Goal: Complete application form

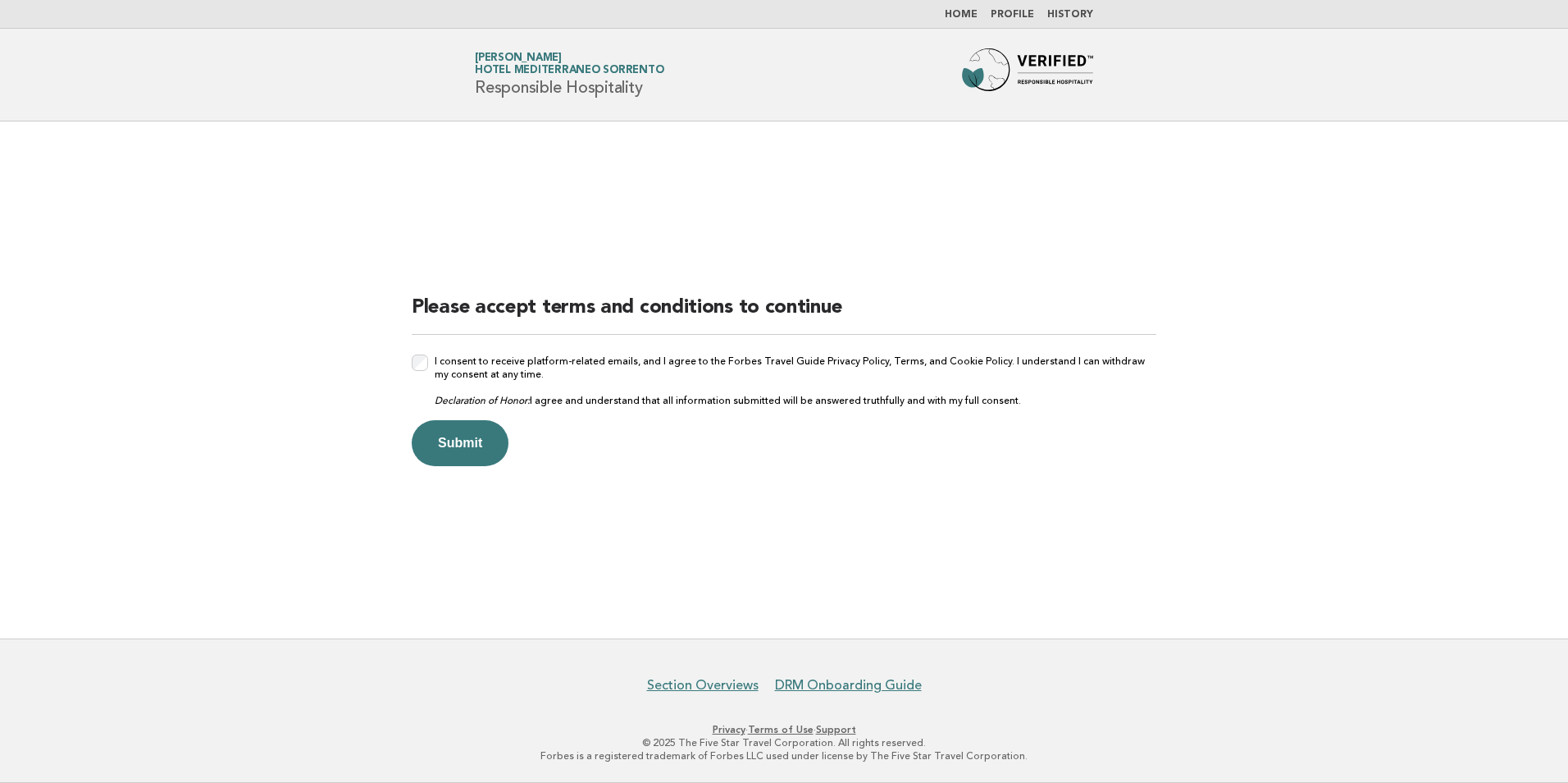
click at [429, 365] on div "I consent to receive platform-related emails, and I agree to the Forbes Travel …" at bounding box center [784, 380] width 745 height 53
click at [429, 364] on div "I consent to receive platform-related emails, and I agree to the Forbes Travel …" at bounding box center [784, 380] width 745 height 53
click at [460, 450] on button "Submit" at bounding box center [459, 443] width 97 height 46
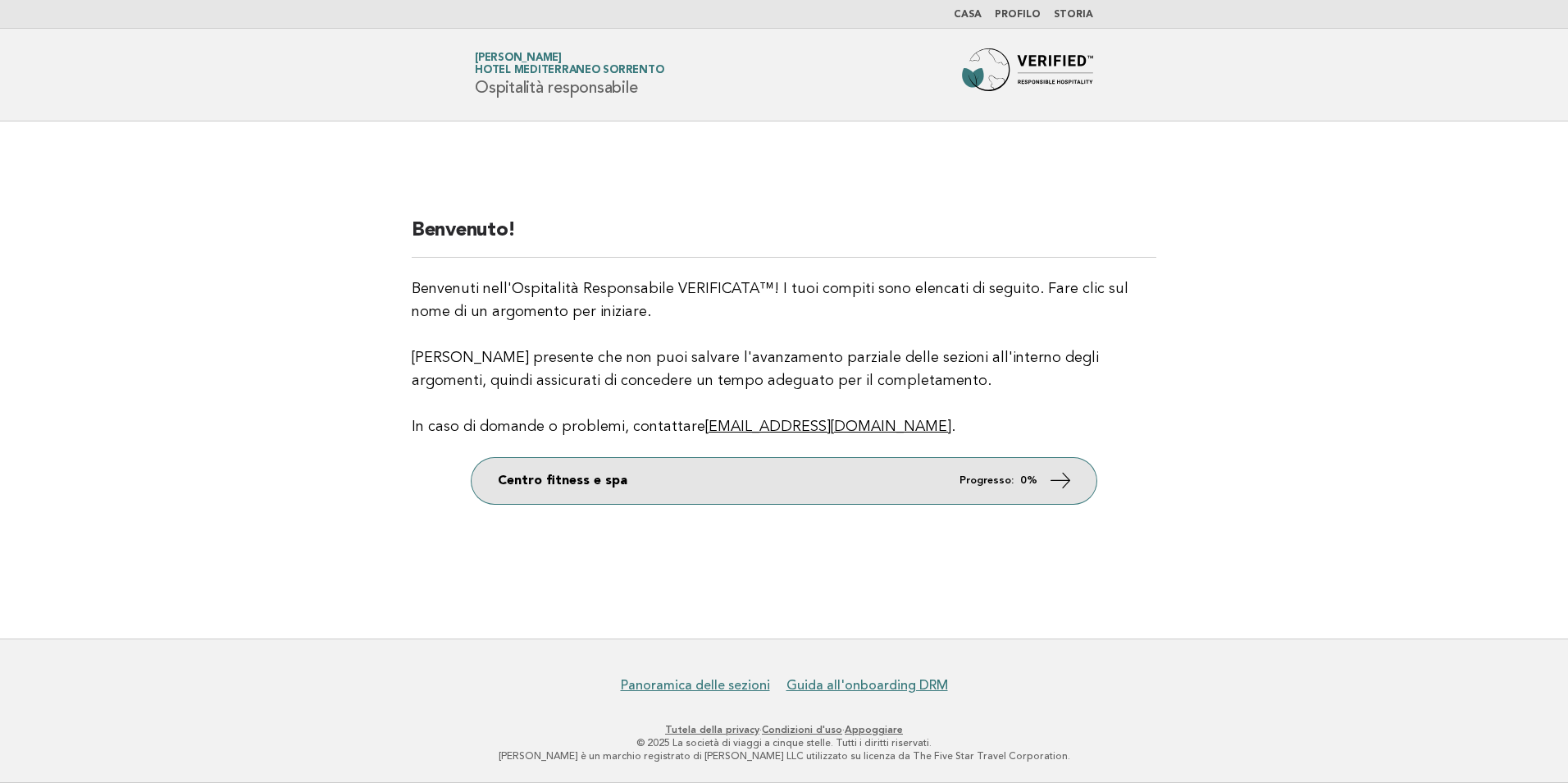
click at [1063, 470] on icon at bounding box center [1061, 480] width 23 height 23
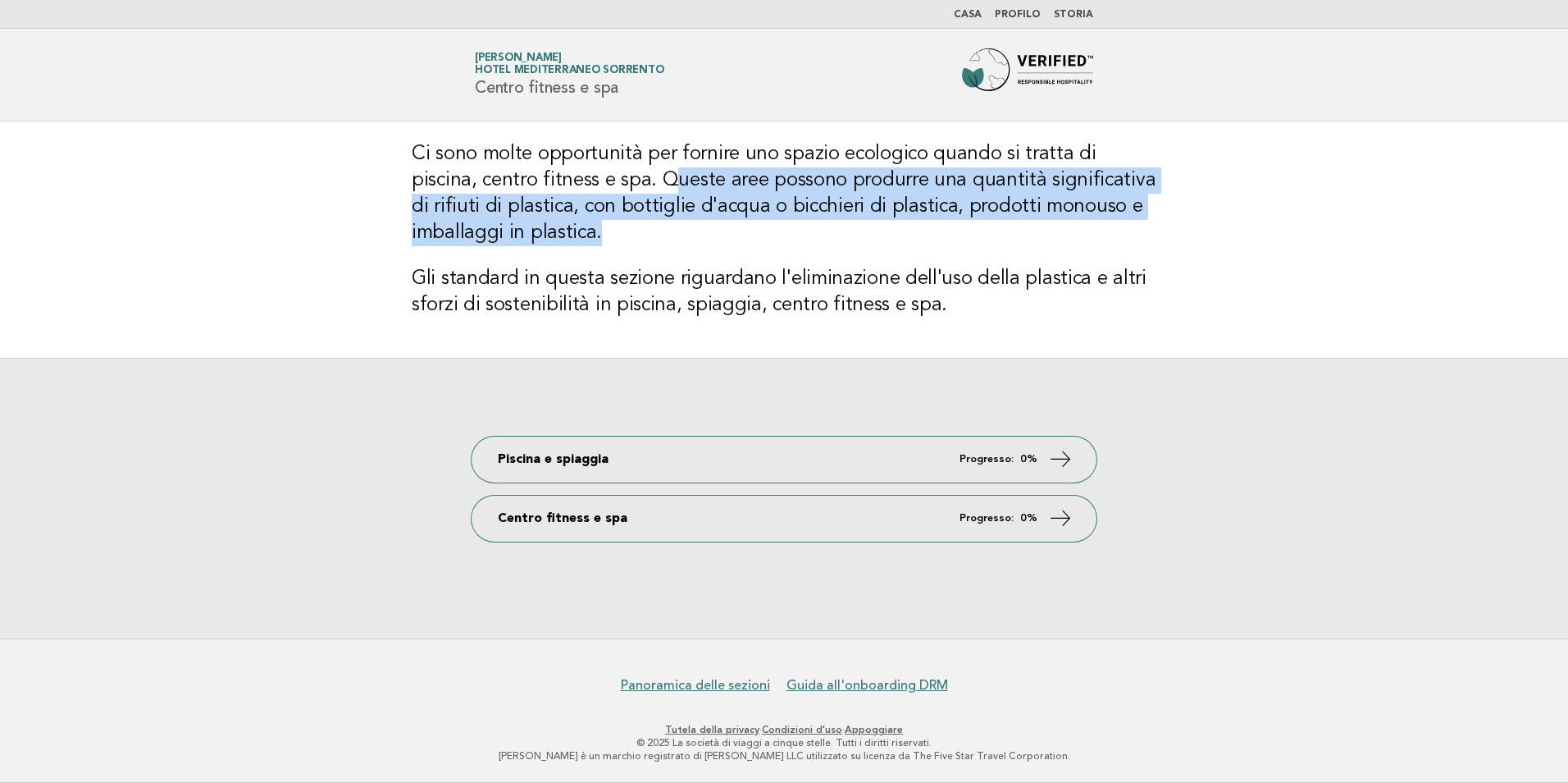
drag, startPoint x: 598, startPoint y: 180, endPoint x: 1153, endPoint y: 225, distance: 556.8
click at [1153, 225] on h3 "Ci sono molte opportunità per fornire uno spazio ecologico quando si tratta di …" at bounding box center [784, 194] width 745 height 105
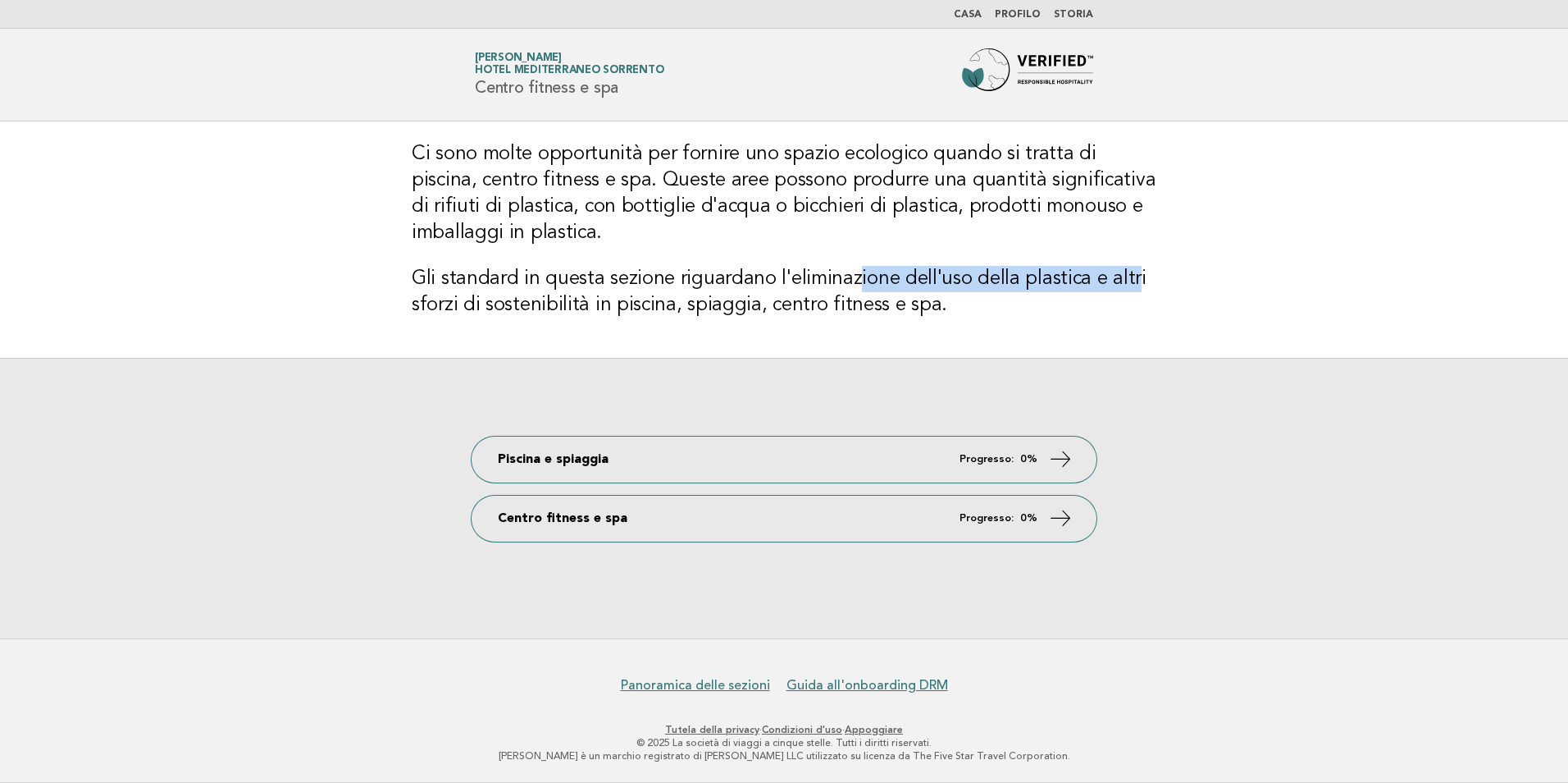
drag, startPoint x: 852, startPoint y: 272, endPoint x: 1122, endPoint y: 291, distance: 270.7
click at [1122, 291] on h3 "Gli standard in questa sezione riguardano l'eliminazione dell'uso della plastic…" at bounding box center [784, 293] width 745 height 53
drag, startPoint x: 1122, startPoint y: 291, endPoint x: 1132, endPoint y: 285, distance: 11.7
click at [1132, 285] on h3 "Gli standard in questa sezione riguardano l'eliminazione dell'uso della plastic…" at bounding box center [784, 293] width 745 height 53
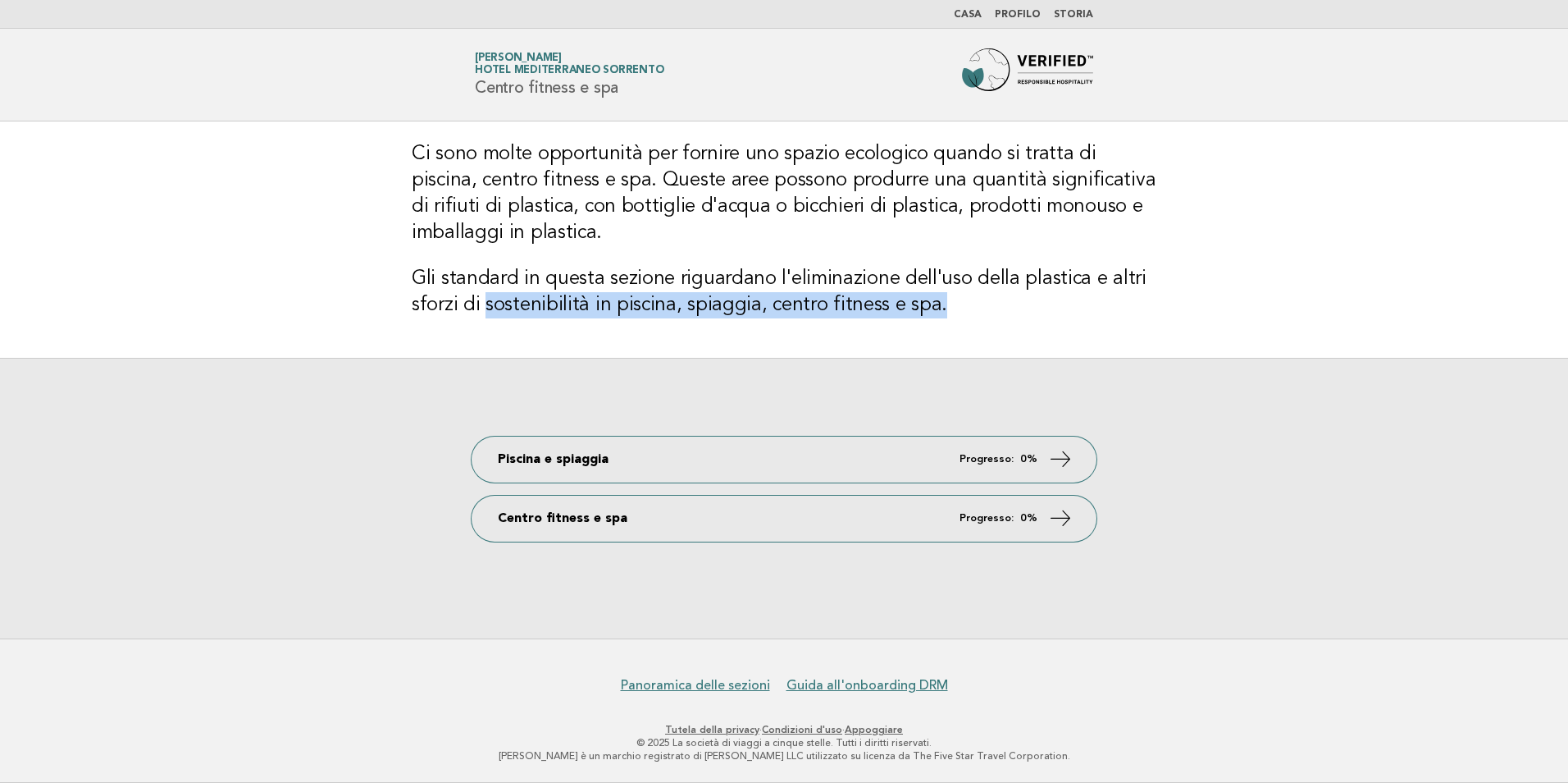
drag, startPoint x: 487, startPoint y: 307, endPoint x: 945, endPoint y: 311, distance: 458.0
click at [945, 311] on h3 "Gli standard in questa sezione riguardano l'eliminazione dell'uso della plastic…" at bounding box center [784, 293] width 745 height 53
click at [947, 311] on h3 "Gli standard in questa sezione riguardano l'eliminazione dell'uso della plastic…" at bounding box center [784, 293] width 745 height 53
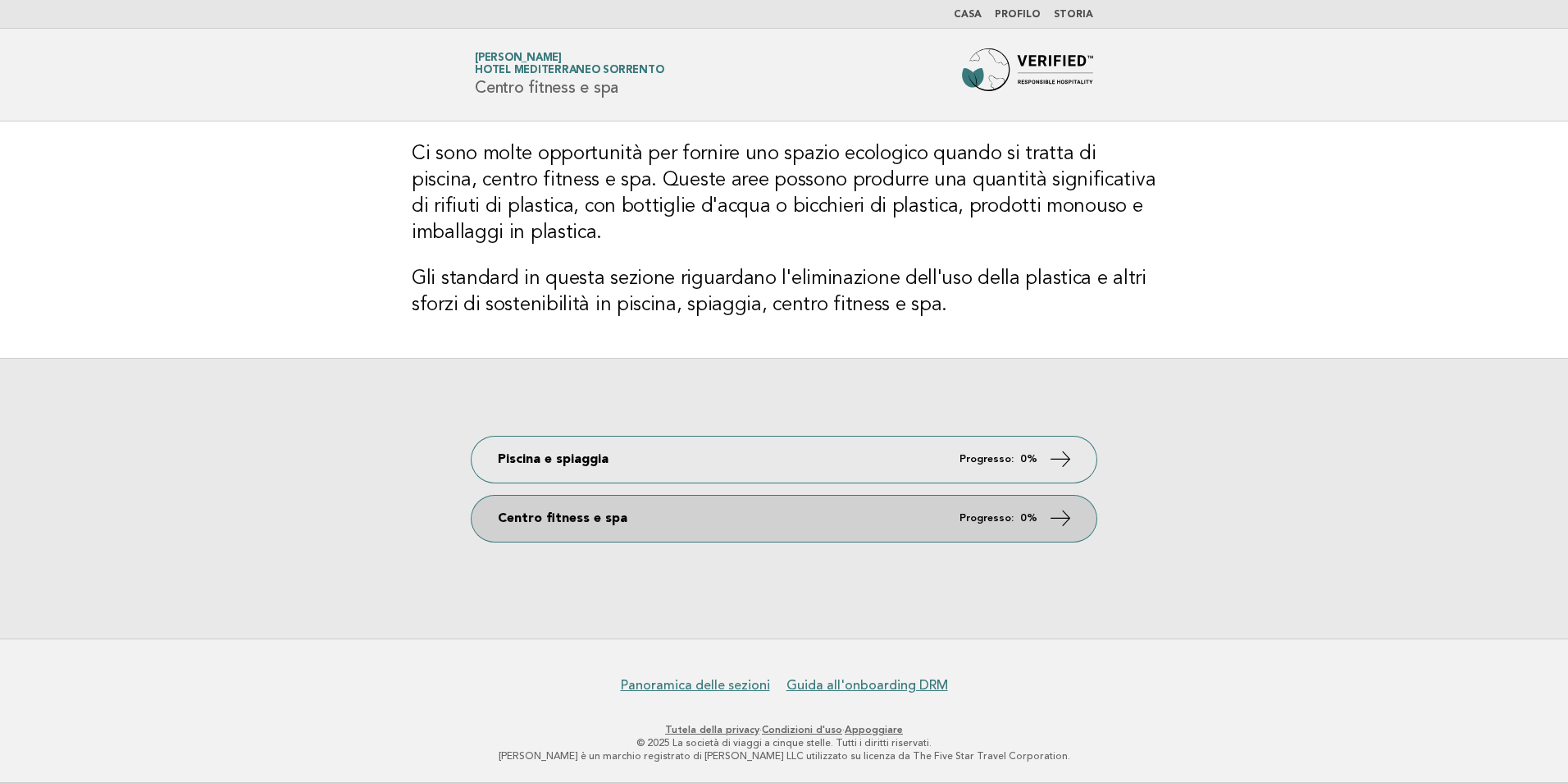
click at [1067, 520] on icon at bounding box center [1061, 517] width 23 height 23
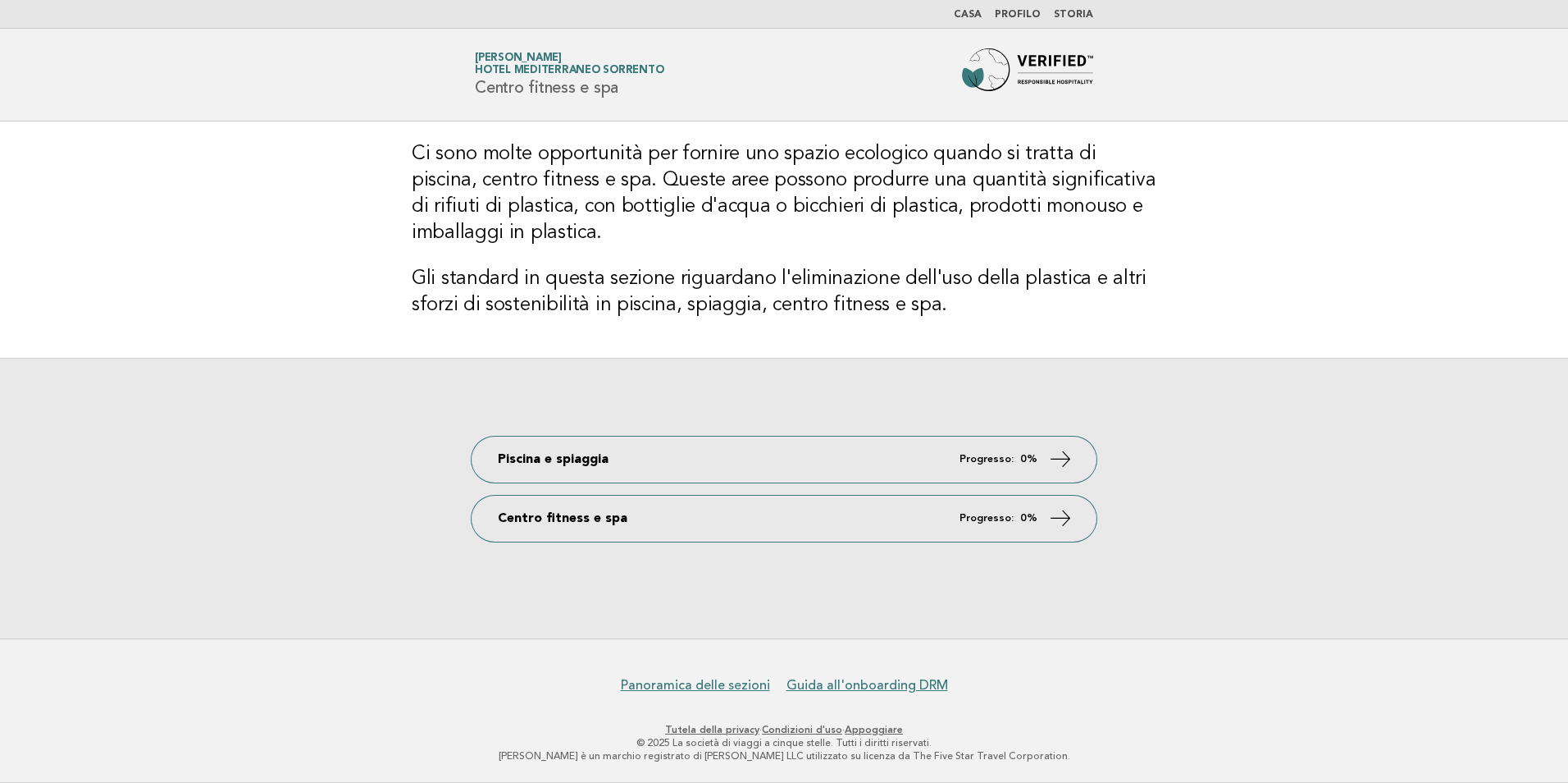
click at [1568, 767] on html "Casa Profilo Storia Forbes Travel Guide Delia Cafiero Hotel Mediterraneo Sorren…" at bounding box center [784, 391] width 1568 height 783
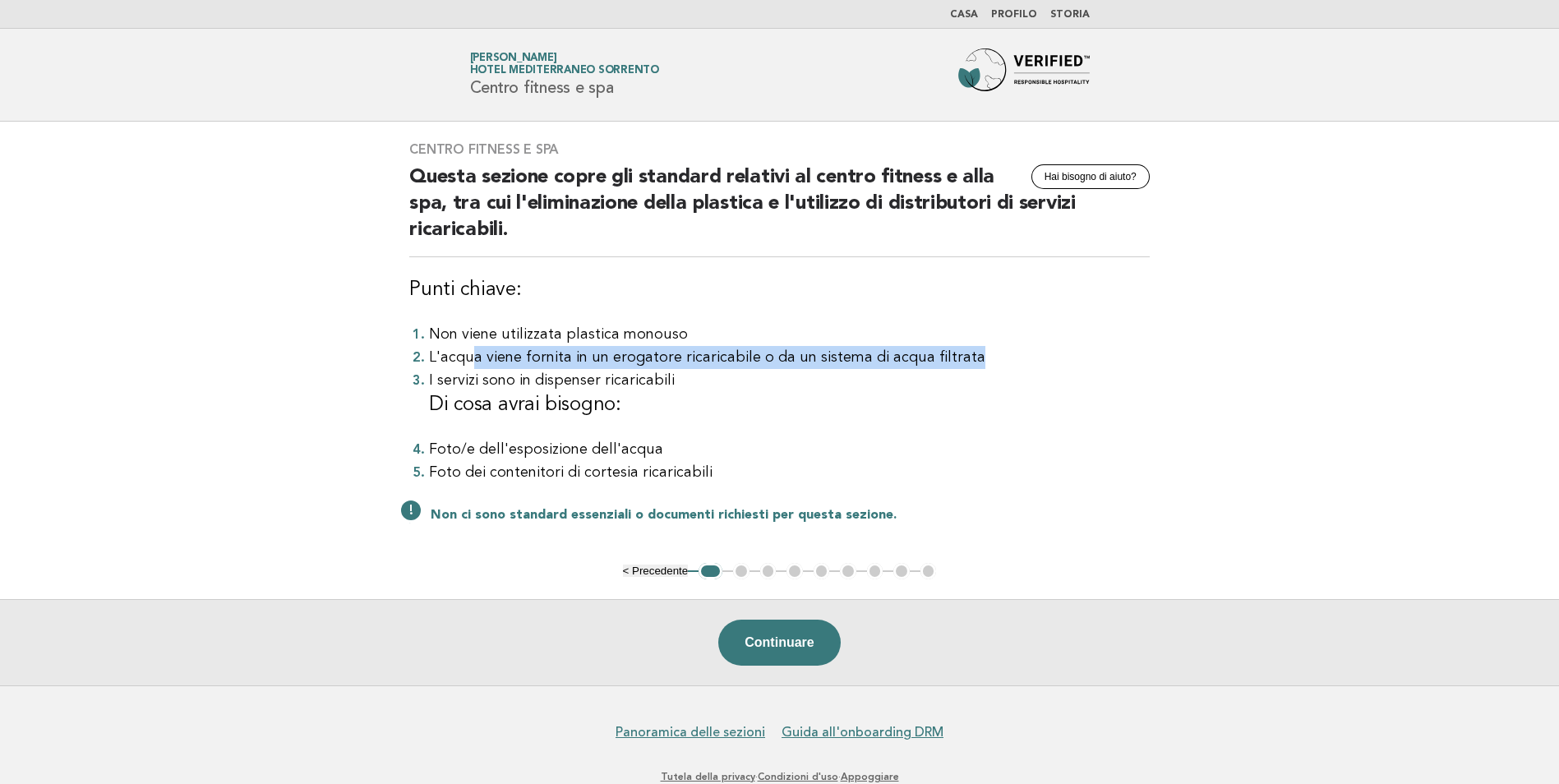
drag, startPoint x: 473, startPoint y: 360, endPoint x: 972, endPoint y: 358, distance: 499.0
click at [972, 358] on li "L'acqua viene fornita in un erogatore ricaricabile o da un sistema di acqua fil…" at bounding box center [789, 357] width 721 height 23
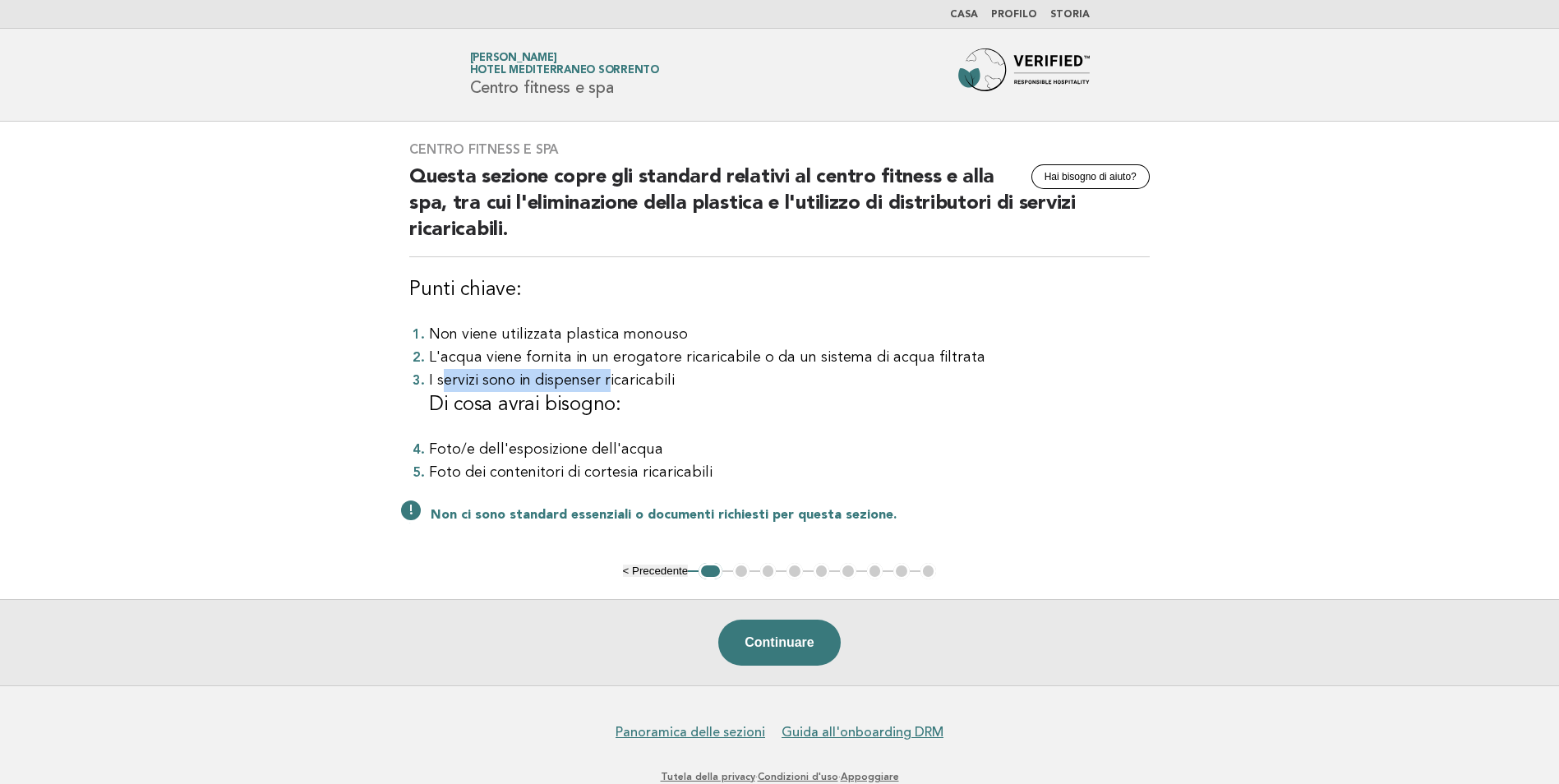
drag, startPoint x: 441, startPoint y: 375, endPoint x: 601, endPoint y: 377, distance: 160.0
click at [601, 377] on font "I servizi sono in dispenser ricaricabili" at bounding box center [552, 380] width 246 height 15
click at [1404, 29] on header "Forbes Travel Guide Delia Cafiero Hotel Mediterraneo Sorrento Centro fitness e …" at bounding box center [780, 74] width 1559 height 93
drag, startPoint x: 1443, startPoint y: 1, endPoint x: 482, endPoint y: 376, distance: 1031.6
click at [482, 376] on font "I servizi sono in dispenser ricaricabili" at bounding box center [552, 380] width 246 height 15
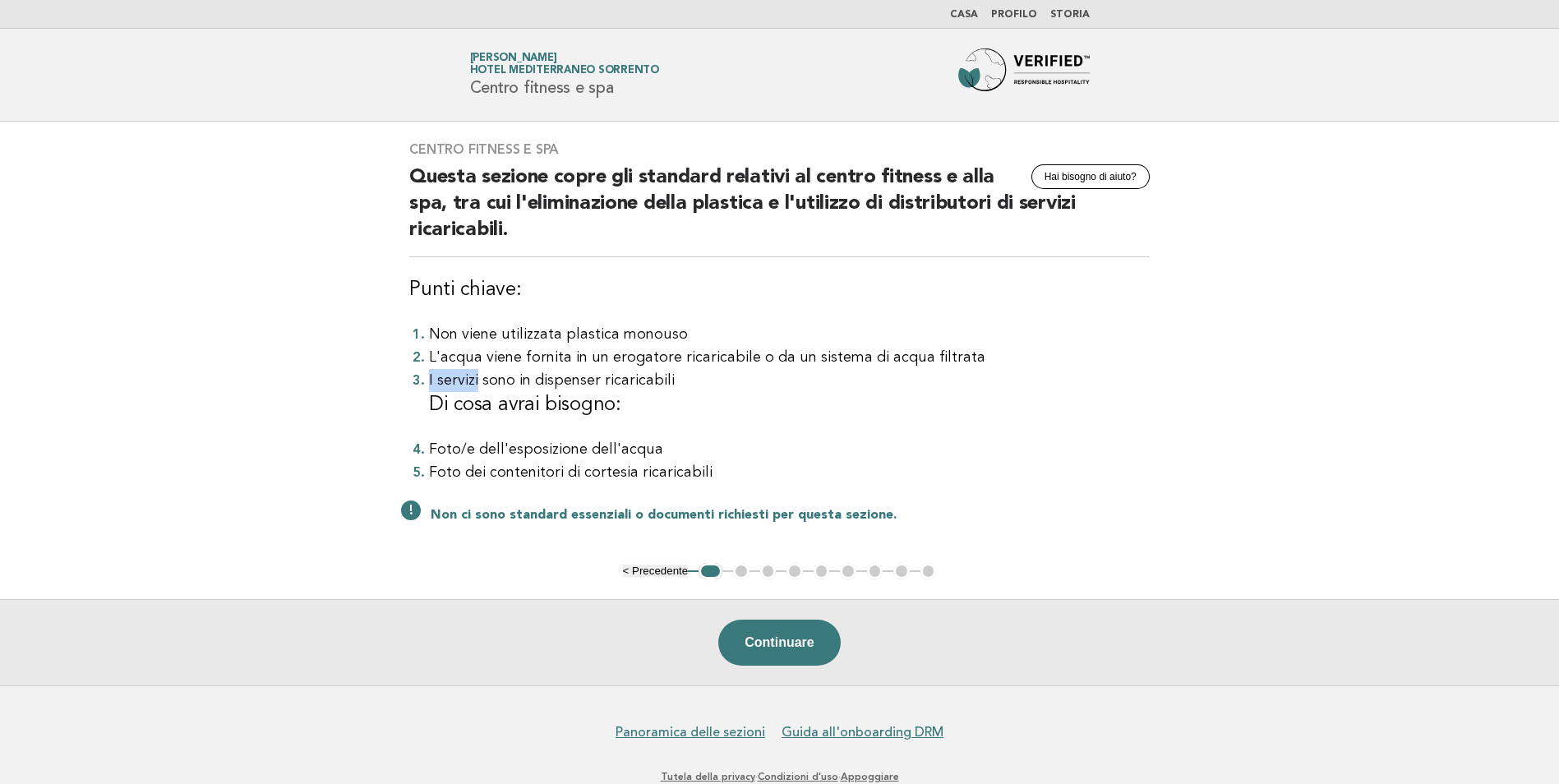
drag, startPoint x: 475, startPoint y: 375, endPoint x: 682, endPoint y: 376, distance: 207.0
click at [682, 376] on li "I servizi sono in dispenser ricaricabili Di cosa avrai bisogno:" at bounding box center [789, 393] width 721 height 49
drag, startPoint x: 682, startPoint y: 376, endPoint x: 551, endPoint y: 376, distance: 131.0
click at [682, 376] on li "I servizi sono in dispenser ricaricabili Di cosa avrai bisogno:" at bounding box center [789, 393] width 721 height 49
drag, startPoint x: 457, startPoint y: 446, endPoint x: 652, endPoint y: 448, distance: 195.0
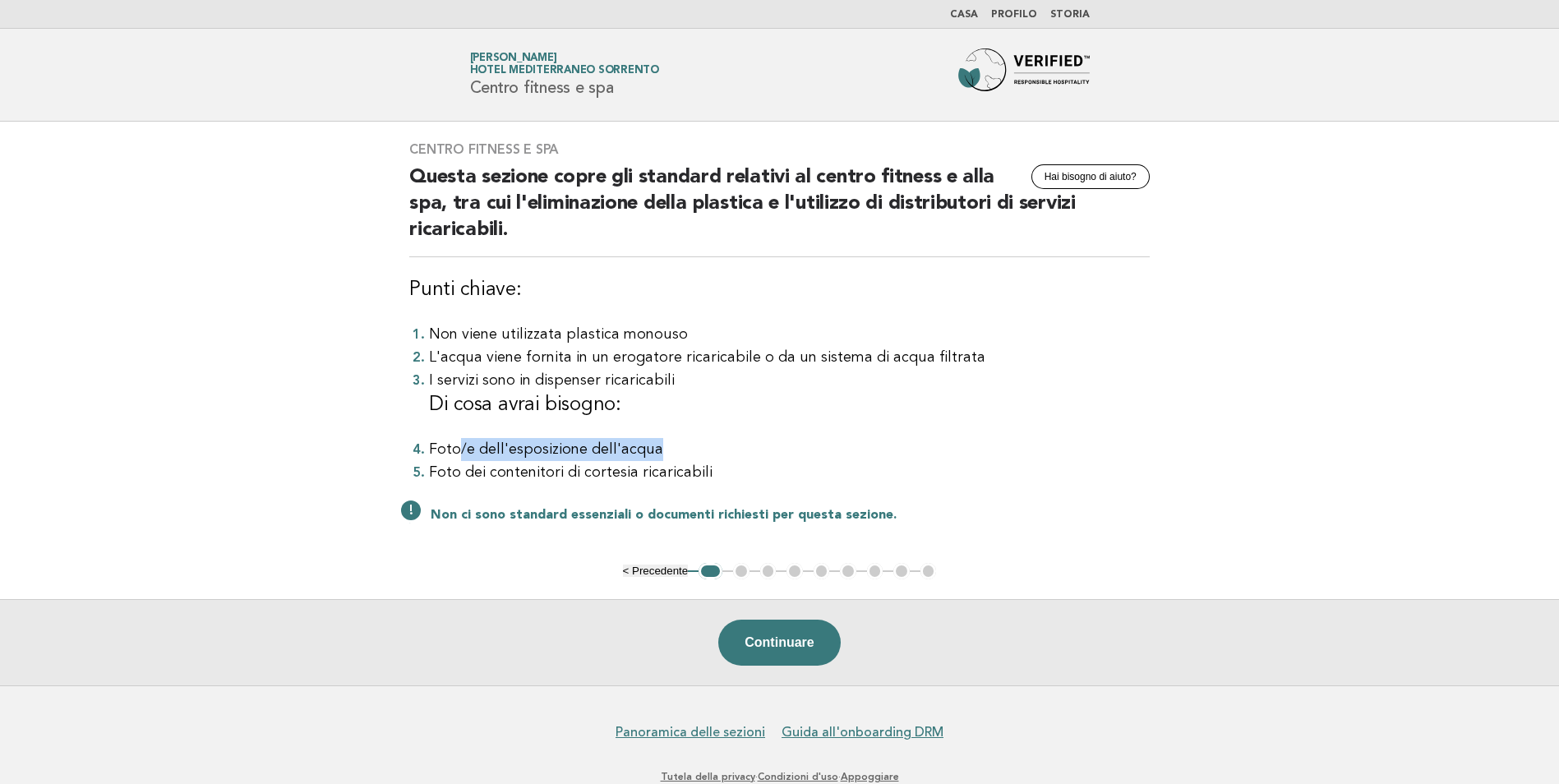
click at [652, 448] on li "Foto/e dell'esposizione dell'acqua" at bounding box center [789, 449] width 721 height 23
drag, startPoint x: 652, startPoint y: 448, endPoint x: 431, endPoint y: 448, distance: 221.0
click at [431, 448] on li "Foto/e dell'esposizione dell'acqua" at bounding box center [789, 449] width 721 height 23
drag, startPoint x: 444, startPoint y: 469, endPoint x: 725, endPoint y: 470, distance: 281.0
click at [725, 470] on li "Foto dei contenitori di cortesia ricaricabili" at bounding box center [789, 473] width 721 height 23
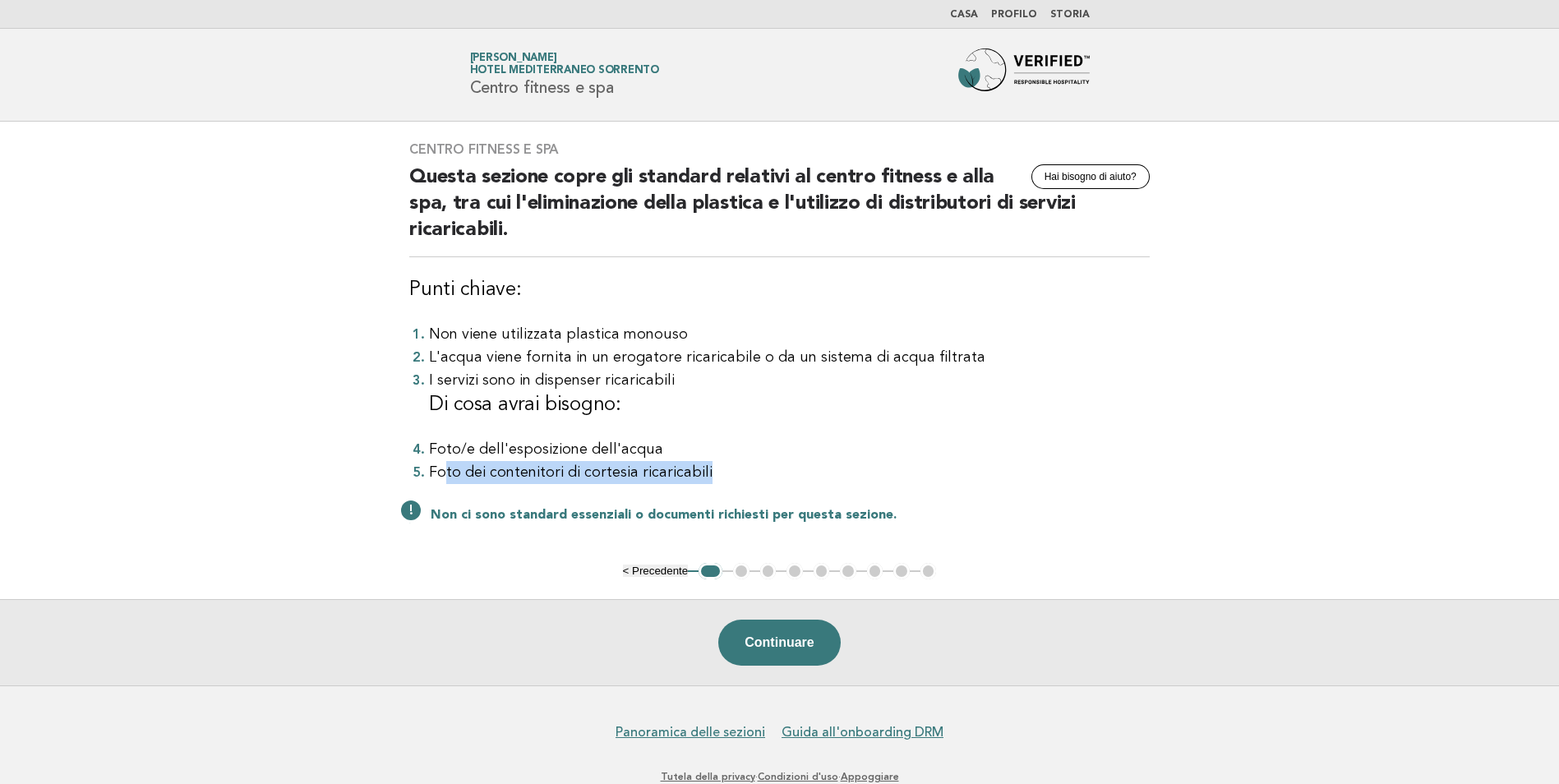
click at [526, 476] on li "Foto dei contenitori di cortesia ricaricabili" at bounding box center [789, 473] width 721 height 23
click at [681, 468] on li "Foto dei contenitori di cortesia ricaricabili" at bounding box center [789, 473] width 721 height 23
drag, startPoint x: 453, startPoint y: 468, endPoint x: 703, endPoint y: 469, distance: 250.0
click at [703, 469] on li "Foto dei contenitori di cortesia ricaricabili" at bounding box center [789, 473] width 721 height 23
drag, startPoint x: 703, startPoint y: 469, endPoint x: 559, endPoint y: 473, distance: 144.1
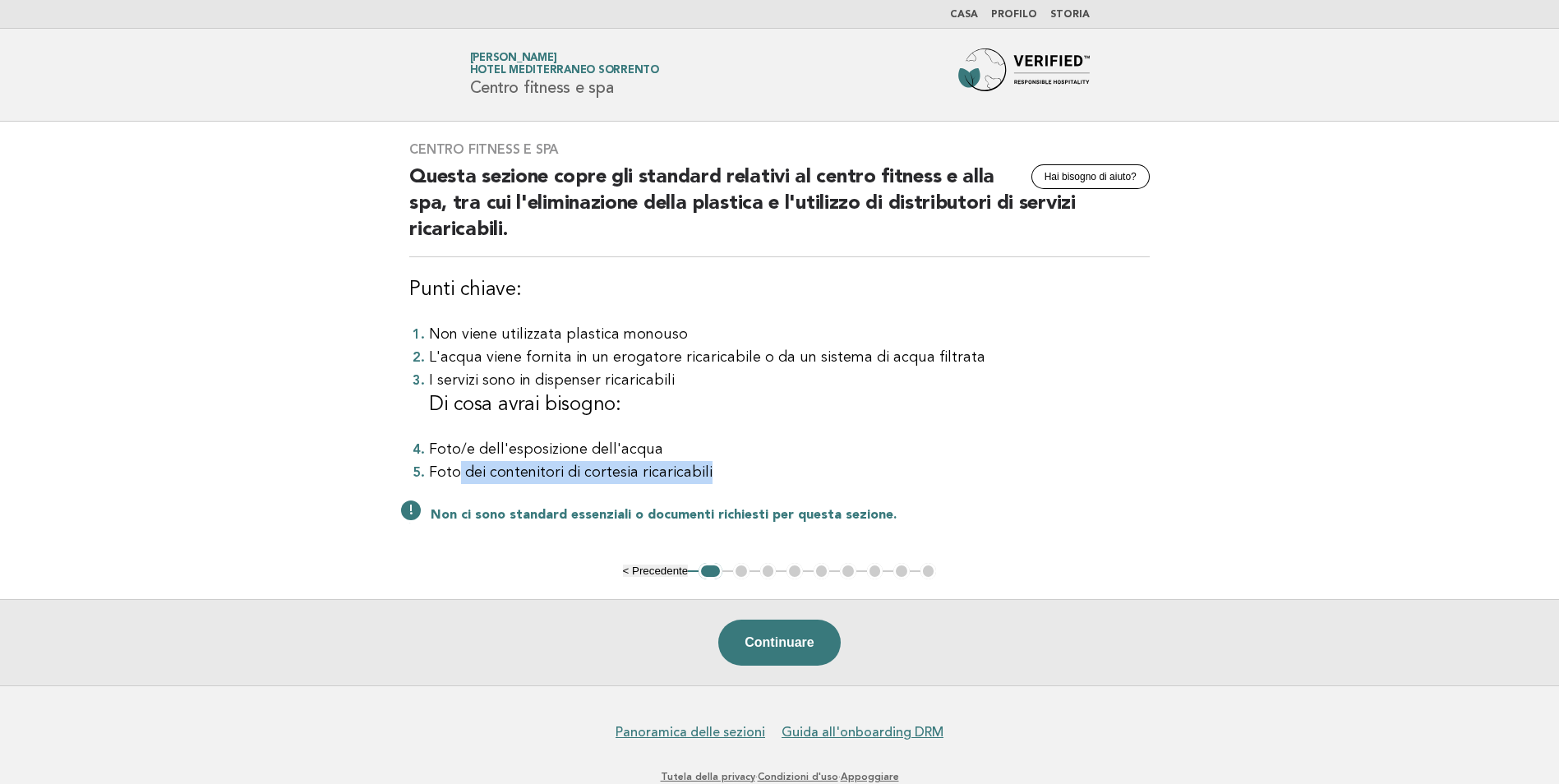
click at [578, 473] on li "Foto dei contenitori di cortesia ricaricabili" at bounding box center [789, 473] width 721 height 23
drag, startPoint x: 458, startPoint y: 451, endPoint x: 660, endPoint y: 450, distance: 202.0
click at [660, 450] on li "Foto/e dell'esposizione dell'acqua" at bounding box center [789, 449] width 721 height 23
drag, startPoint x: 1507, startPoint y: 10, endPoint x: 1012, endPoint y: 365, distance: 609.1
click at [1012, 365] on li "L'acqua viene fornita in un erogatore ricaricabile o da un sistema di acqua fil…" at bounding box center [789, 357] width 721 height 23
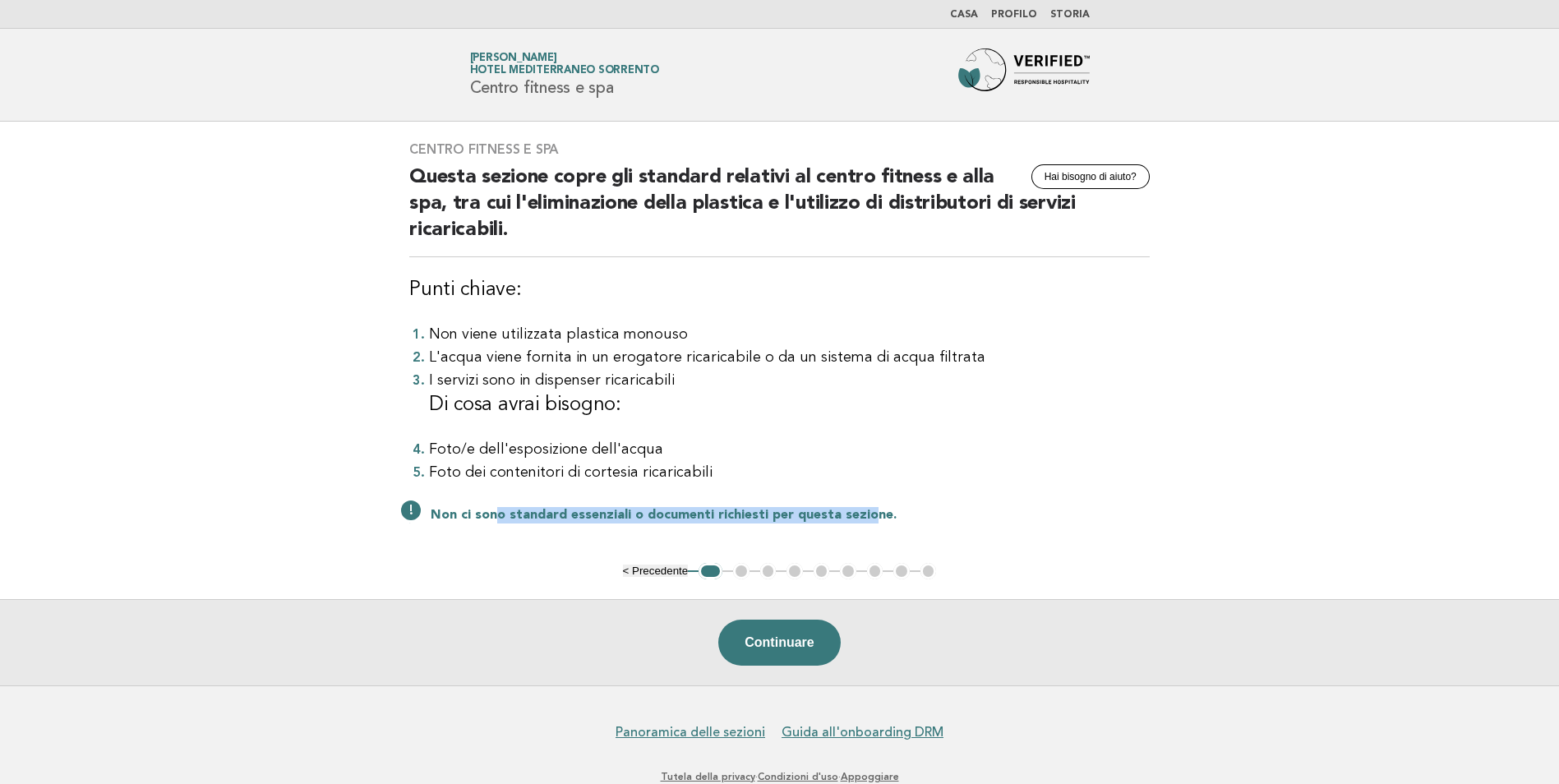
drag, startPoint x: 495, startPoint y: 514, endPoint x: 881, endPoint y: 514, distance: 386.0
click at [881, 514] on p "Non ci sono standard essenziali o documenti richiesti per questa sezione." at bounding box center [790, 515] width 719 height 17
drag, startPoint x: 881, startPoint y: 514, endPoint x: 939, endPoint y: 510, distance: 58.1
click at [939, 510] on p "Non ci sono standard essenziali o documenti richiesti per questa sezione." at bounding box center [790, 515] width 719 height 17
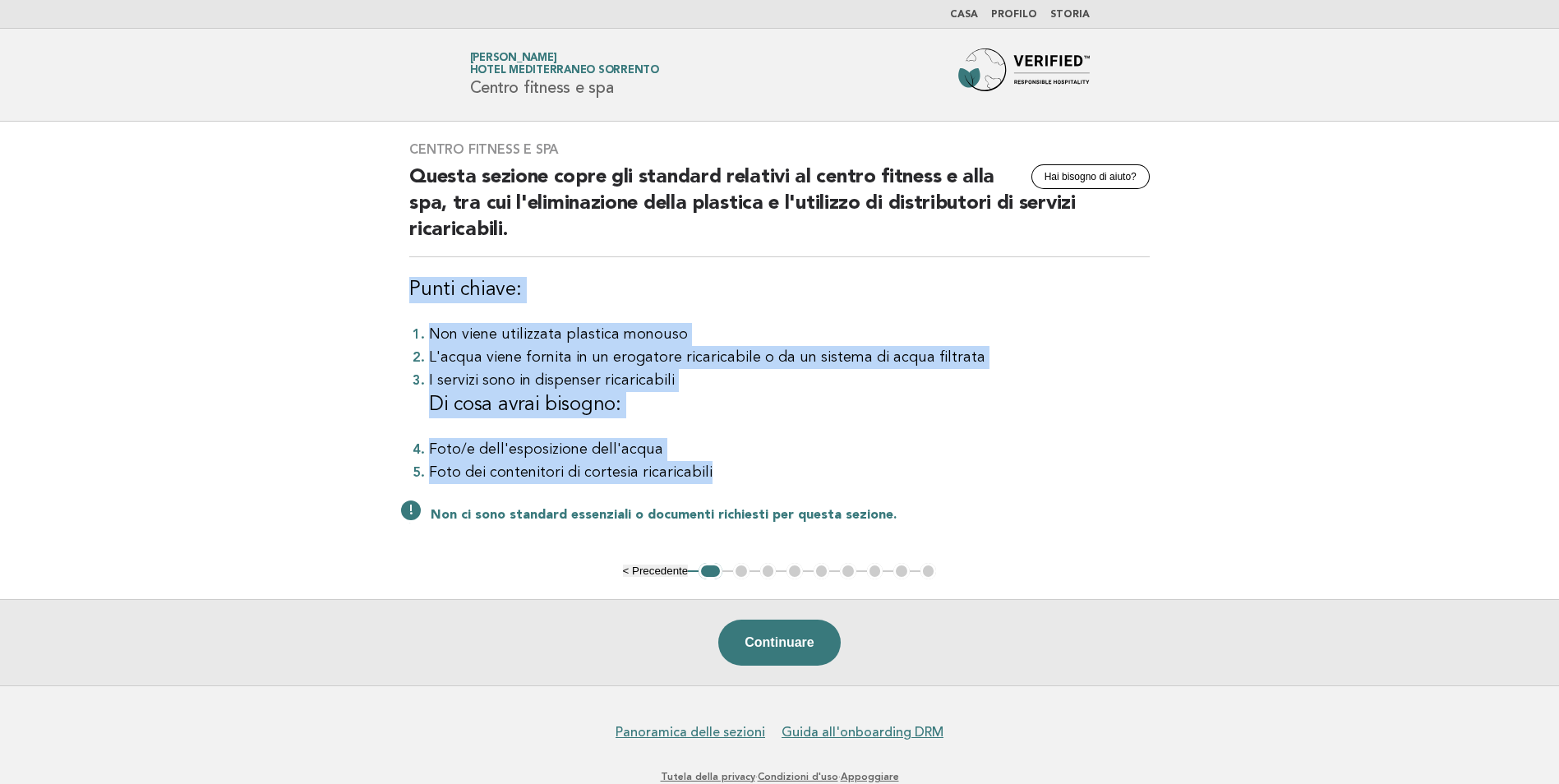
drag, startPoint x: 399, startPoint y: 293, endPoint x: 718, endPoint y: 464, distance: 361.9
click at [718, 464] on div "Centro fitness e spa Hai bisogno di aiuto? Questa sezione copre gli standard re…" at bounding box center [780, 343] width 780 height 441
copy div "Punti chiave: Non viene utilizzata plastica monouso L'acqua viene fornita in un…"
click at [769, 654] on button "Continuare" at bounding box center [779, 641] width 122 height 46
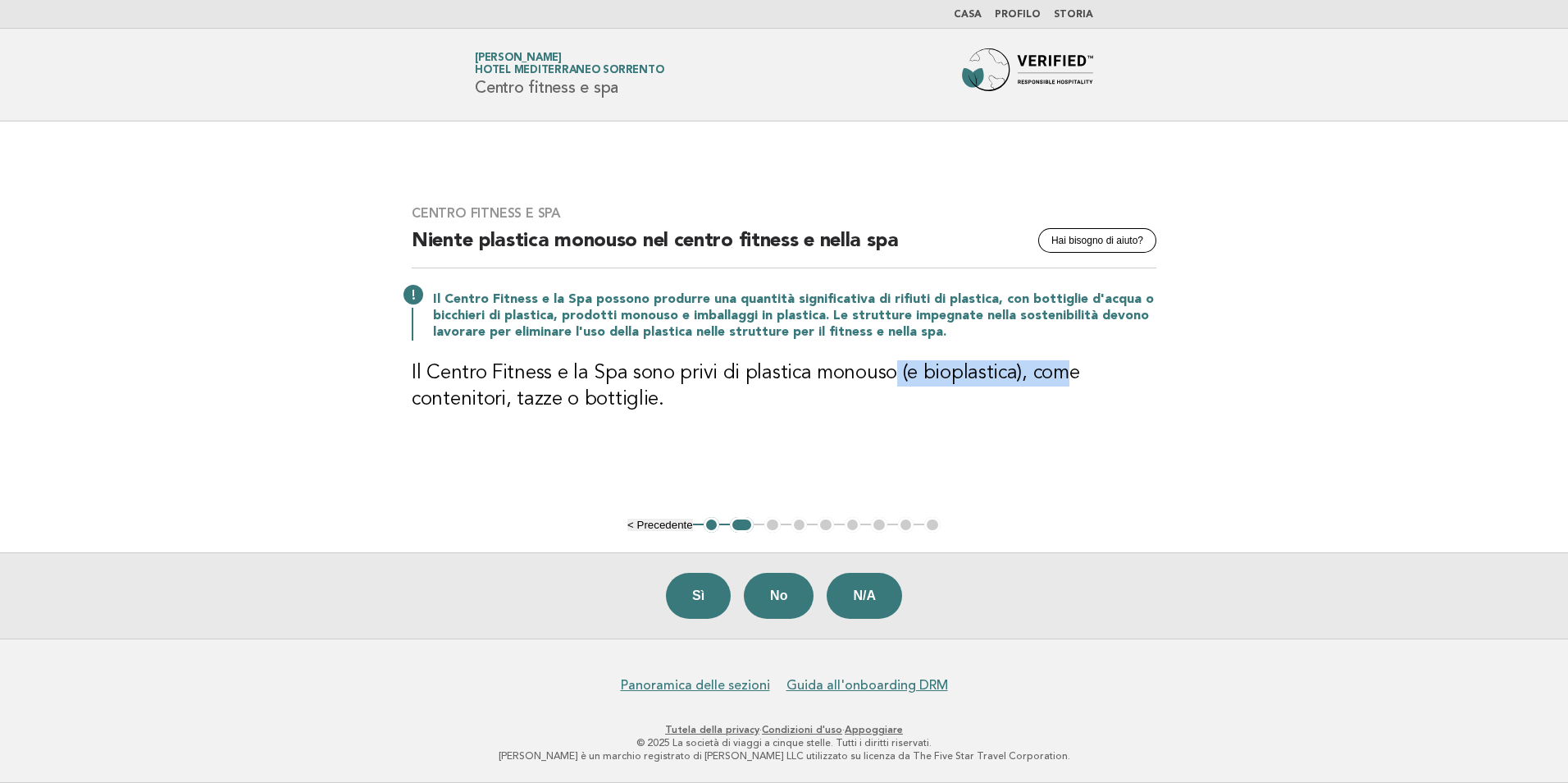
drag, startPoint x: 886, startPoint y: 373, endPoint x: 1061, endPoint y: 377, distance: 175.0
click at [1061, 377] on h3 "Il Centro Fitness e la Spa sono privi di plastica monouso (e bioplastica), come…" at bounding box center [784, 386] width 745 height 53
click at [450, 397] on h3 "Il Centro Fitness e la Spa sono privi di plastica monouso (e bioplastica), come…" at bounding box center [784, 386] width 745 height 53
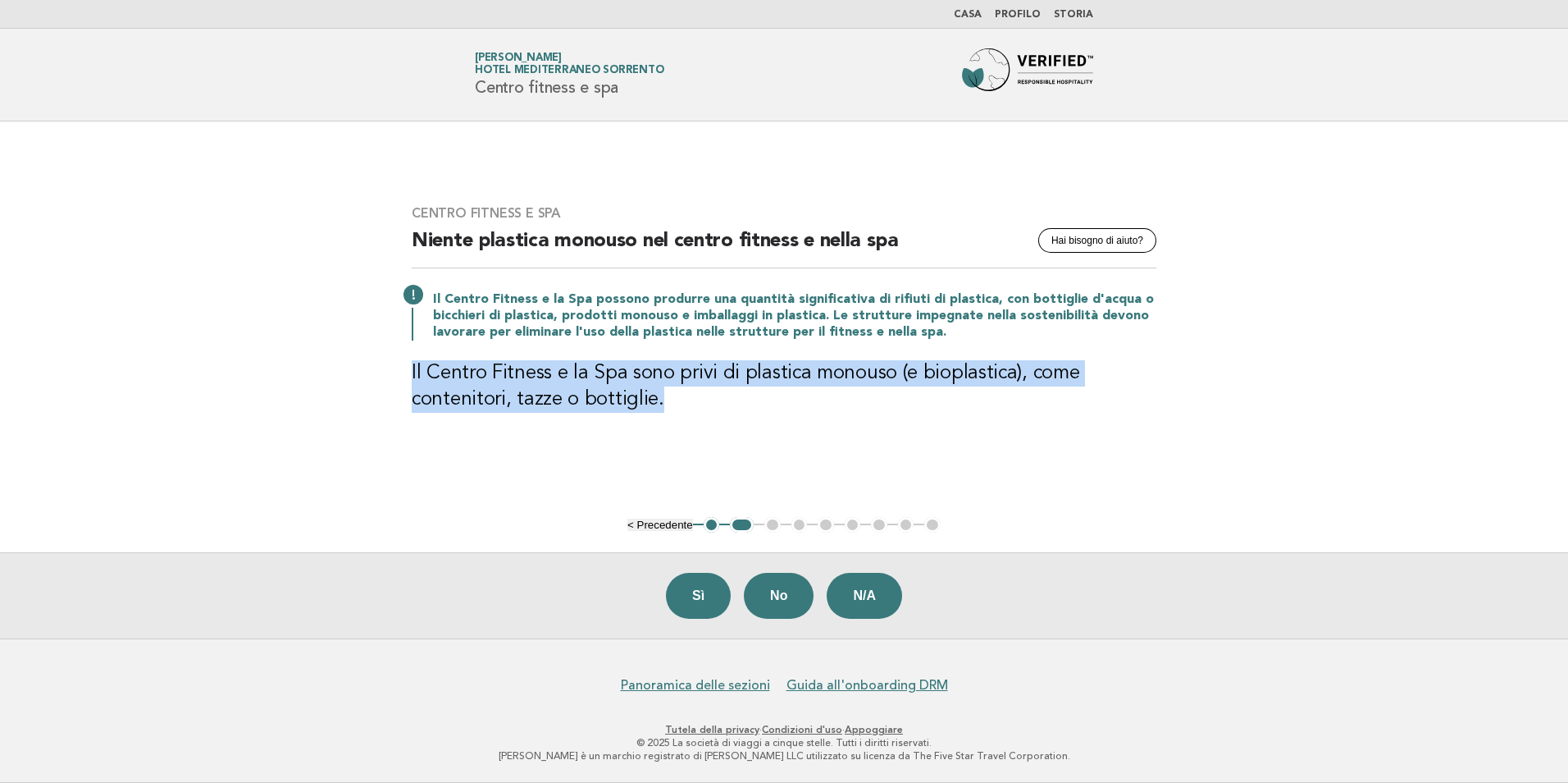
drag, startPoint x: 411, startPoint y: 368, endPoint x: 673, endPoint y: 391, distance: 263.0
click at [673, 391] on div "Centro fitness e spa Hai bisogno di aiuto? Niente plastica monouso nel centro f…" at bounding box center [784, 318] width 784 height 266
copy h3 "Il Centro Fitness e la Spa sono privi di plastica monouso (e bioplastica), come…"
click at [695, 600] on button "Sì" at bounding box center [698, 595] width 64 height 46
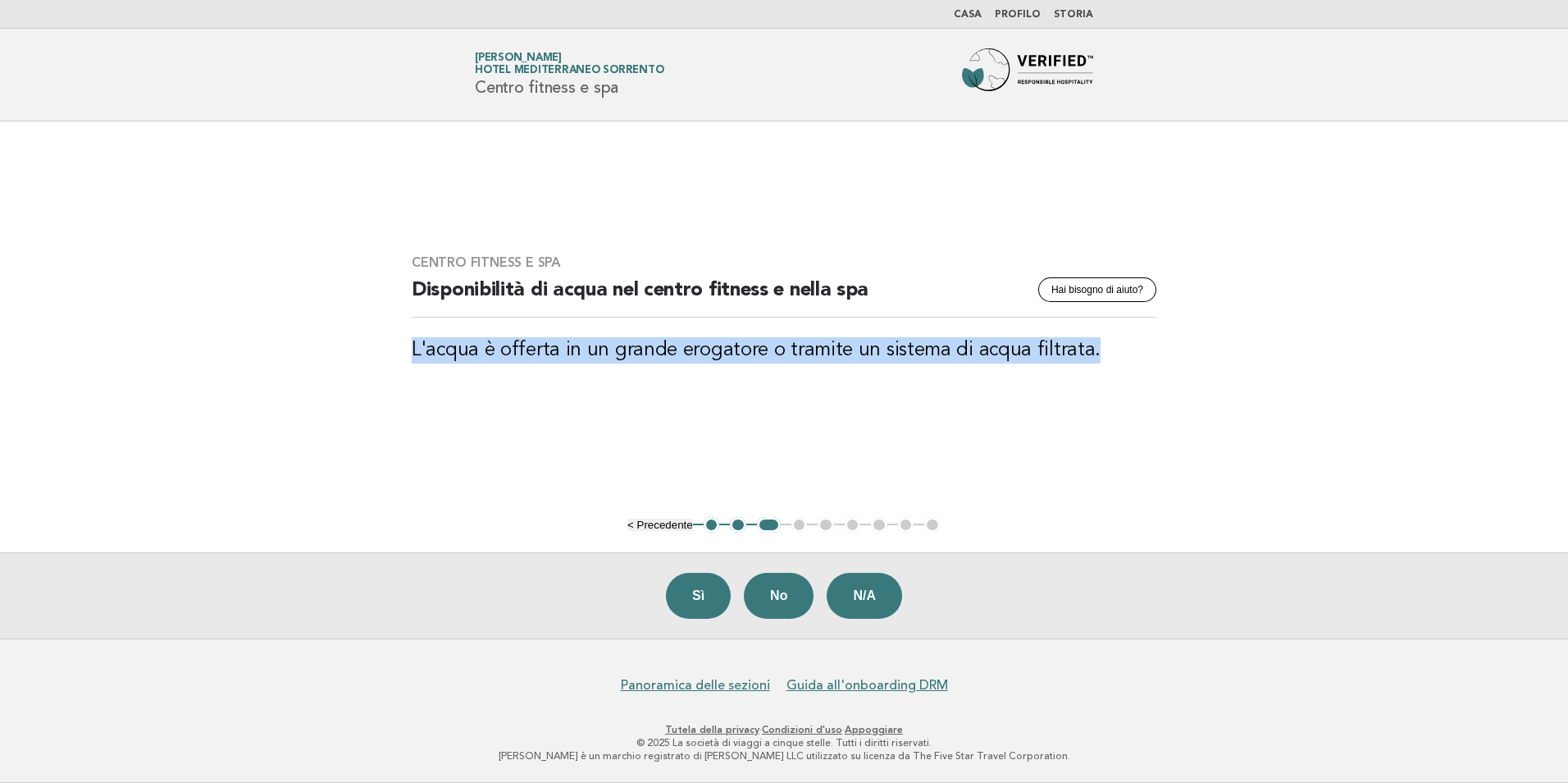
drag, startPoint x: 412, startPoint y: 344, endPoint x: 1094, endPoint y: 342, distance: 682.0
click at [1094, 342] on h3 "L'acqua è offerta in un grande erogatore o tramite un sistema di acqua filtrata." at bounding box center [784, 350] width 745 height 26
copy h3 "L'acqua è offerta in un grande erogatore o tramite un sistema di acqua filtrata."
click at [694, 595] on button "Sì" at bounding box center [698, 595] width 64 height 46
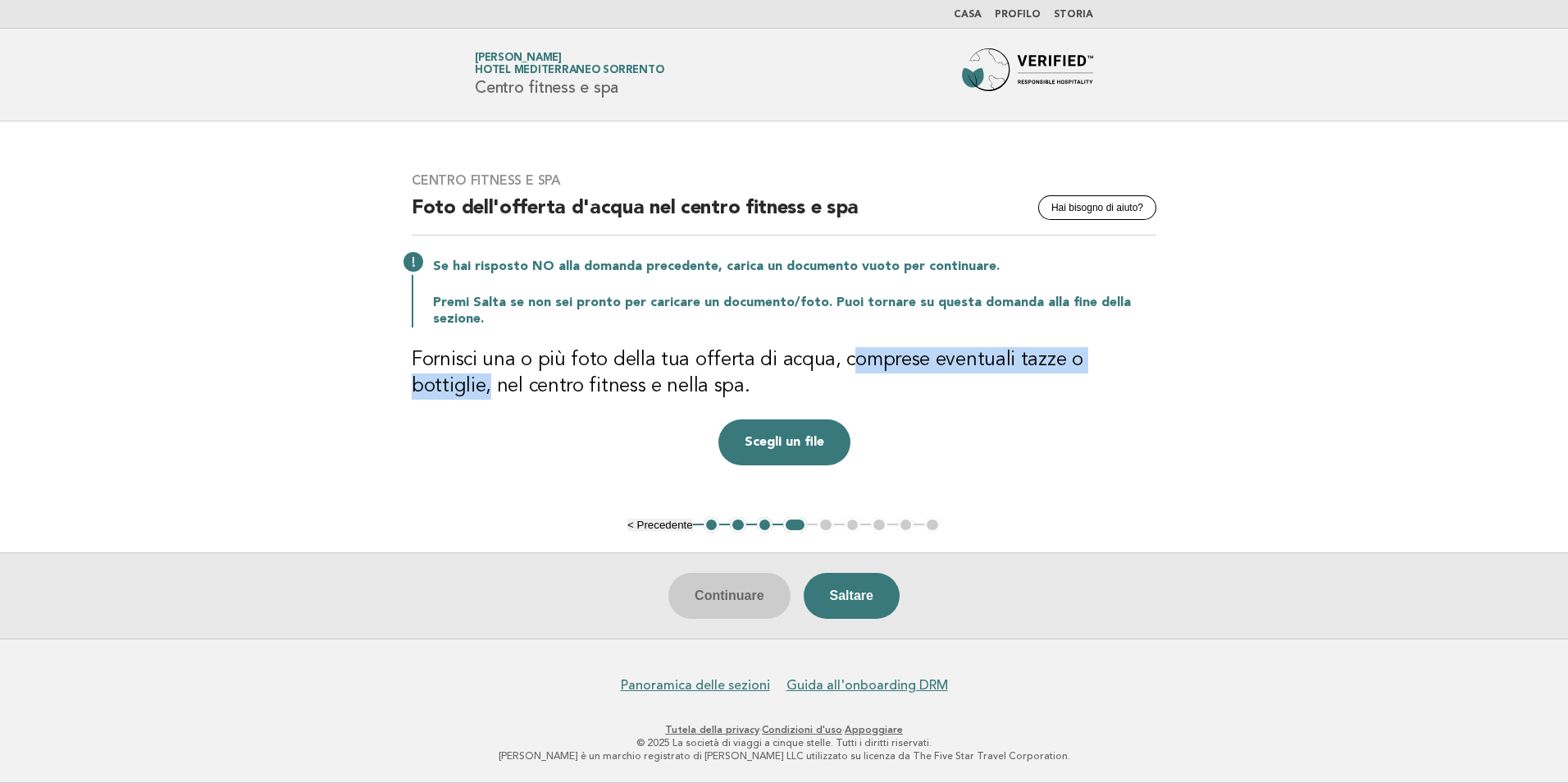
drag, startPoint x: 838, startPoint y: 361, endPoint x: 1158, endPoint y: 368, distance: 320.1
click at [1158, 368] on div "Centro fitness e spa Hai bisogno di aiuto? Foto dell'offerta d'acqua nel centro…" at bounding box center [784, 318] width 784 height 333
click at [448, 385] on h3 "Fornisci una o più foto della tua offerta di acqua, comprese eventuali tazze o …" at bounding box center [784, 373] width 745 height 53
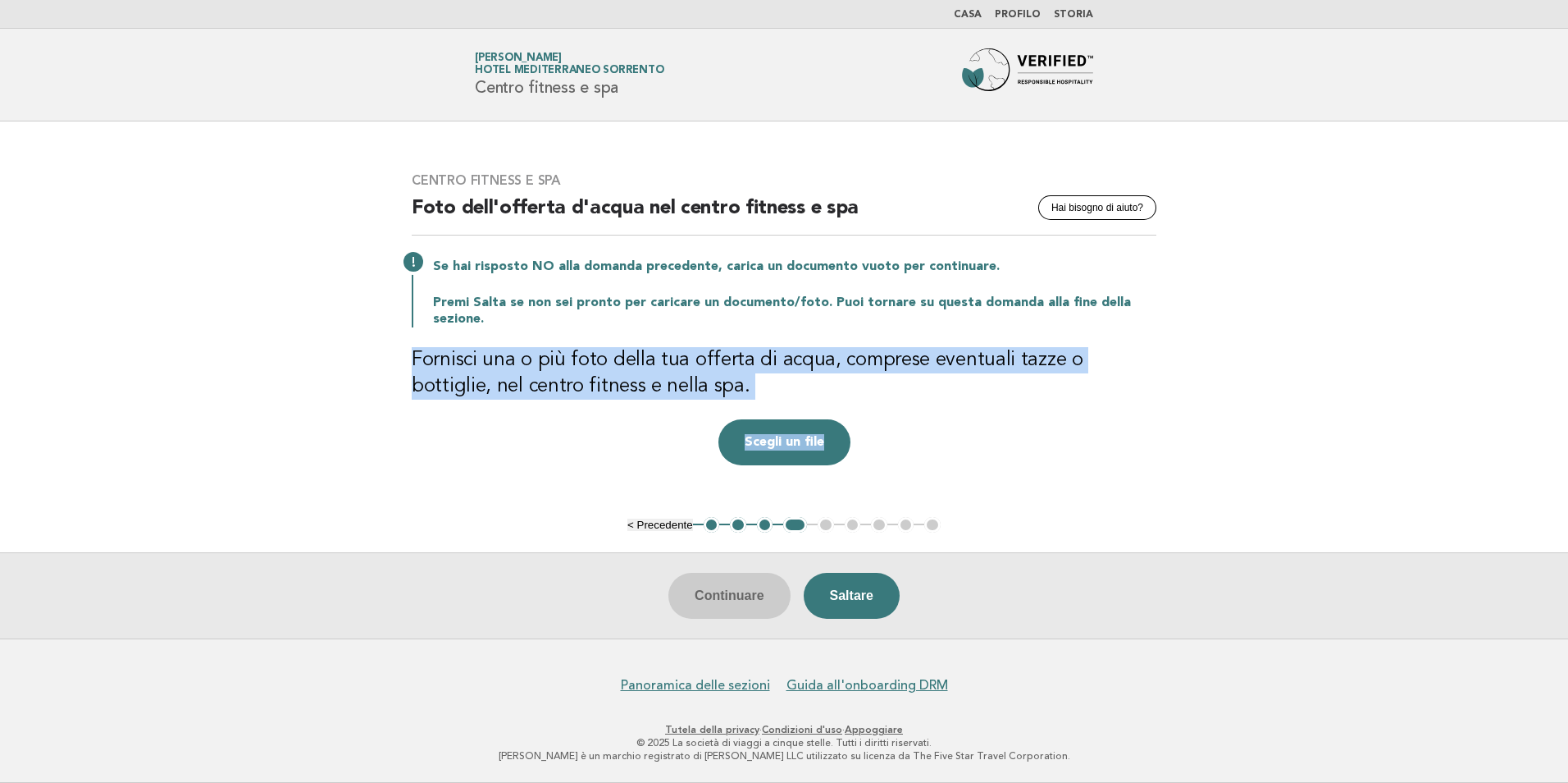
drag, startPoint x: 415, startPoint y: 359, endPoint x: 885, endPoint y: 469, distance: 482.7
click at [885, 469] on div "Centro fitness e spa Hai bisogno di aiuto? Foto dell'offerta d'acqua nel centro…" at bounding box center [784, 318] width 784 height 333
copy div "Fornisci una o più foto della tua offerta di acqua, comprese eventuali tazze o …"
click at [964, 471] on div "Centro fitness e spa Hai bisogno di aiuto? Foto dell'offerta d'acqua nel centro…" at bounding box center [784, 318] width 784 height 333
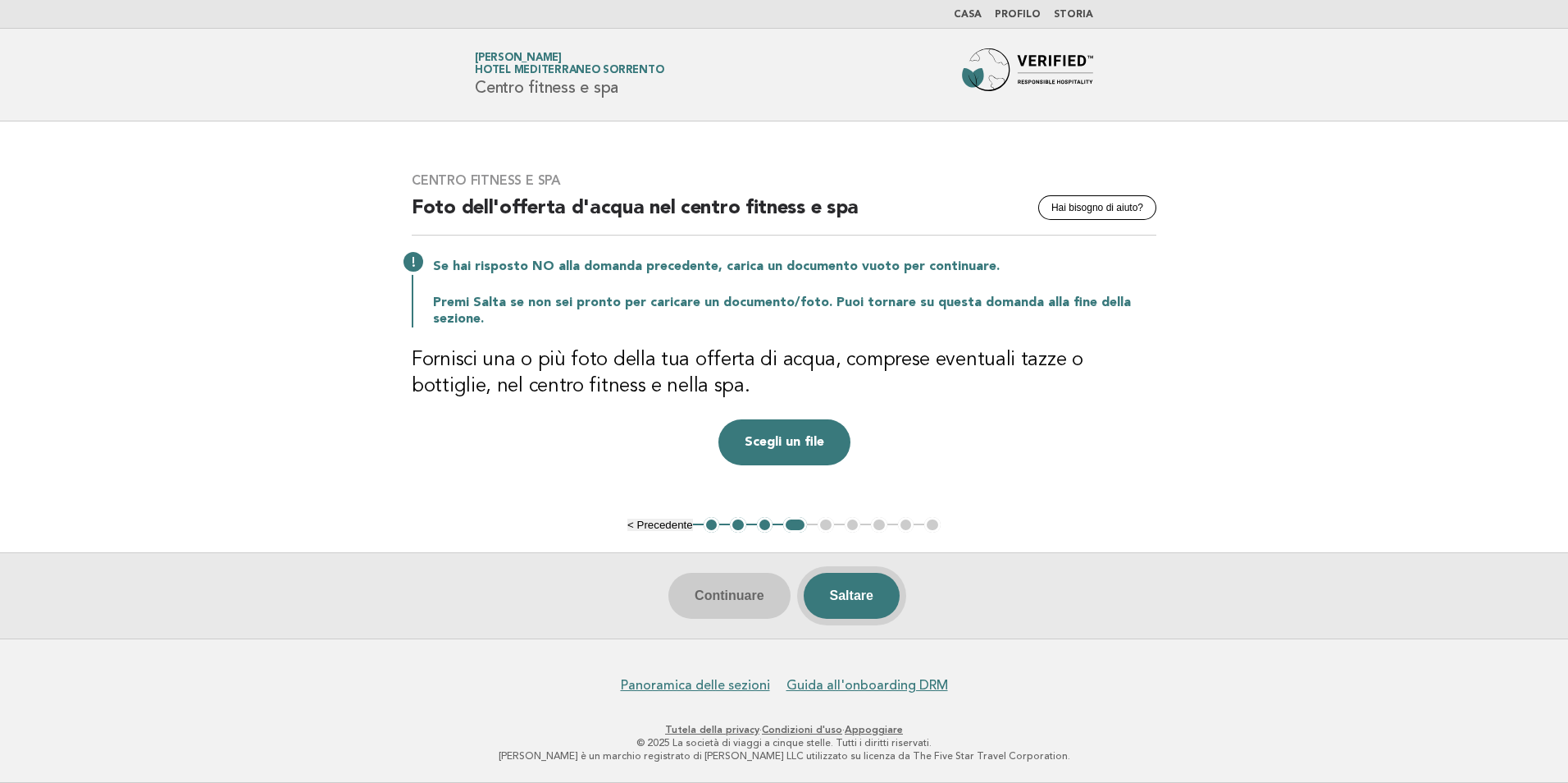
click at [850, 599] on button "Saltare" at bounding box center [851, 595] width 96 height 46
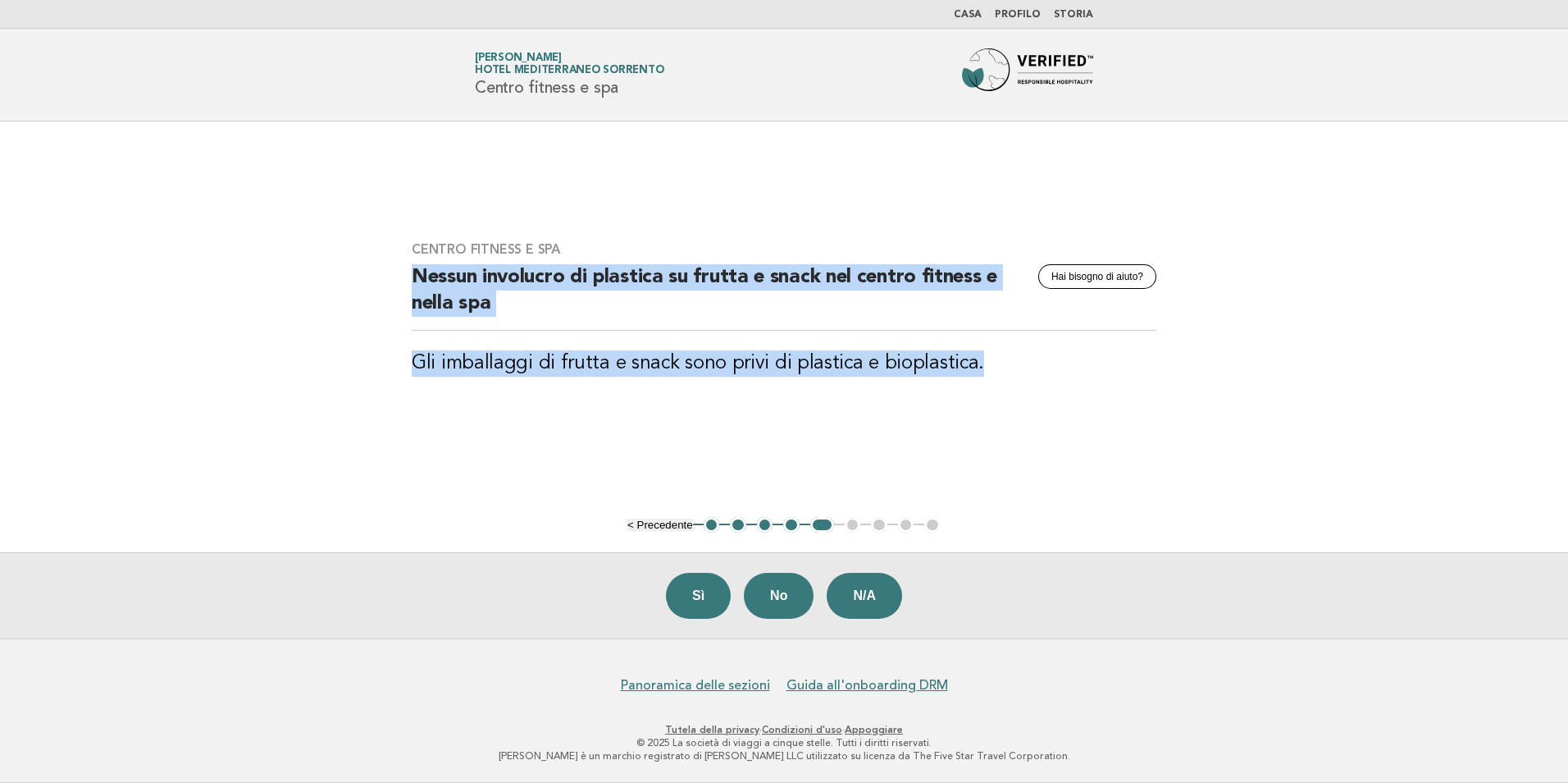
drag, startPoint x: 967, startPoint y: 367, endPoint x: 335, endPoint y: 284, distance: 637.4
click at [335, 284] on main "Centro fitness e spa Hai bisogno di aiuto? Nessun involucro di plastica su frut…" at bounding box center [784, 380] width 1568 height 517
copy div "Nessun involucro di plastica su frutta e snack nel centro fitness e nella spa G…"
click at [680, 593] on button "Sì" at bounding box center [698, 595] width 64 height 46
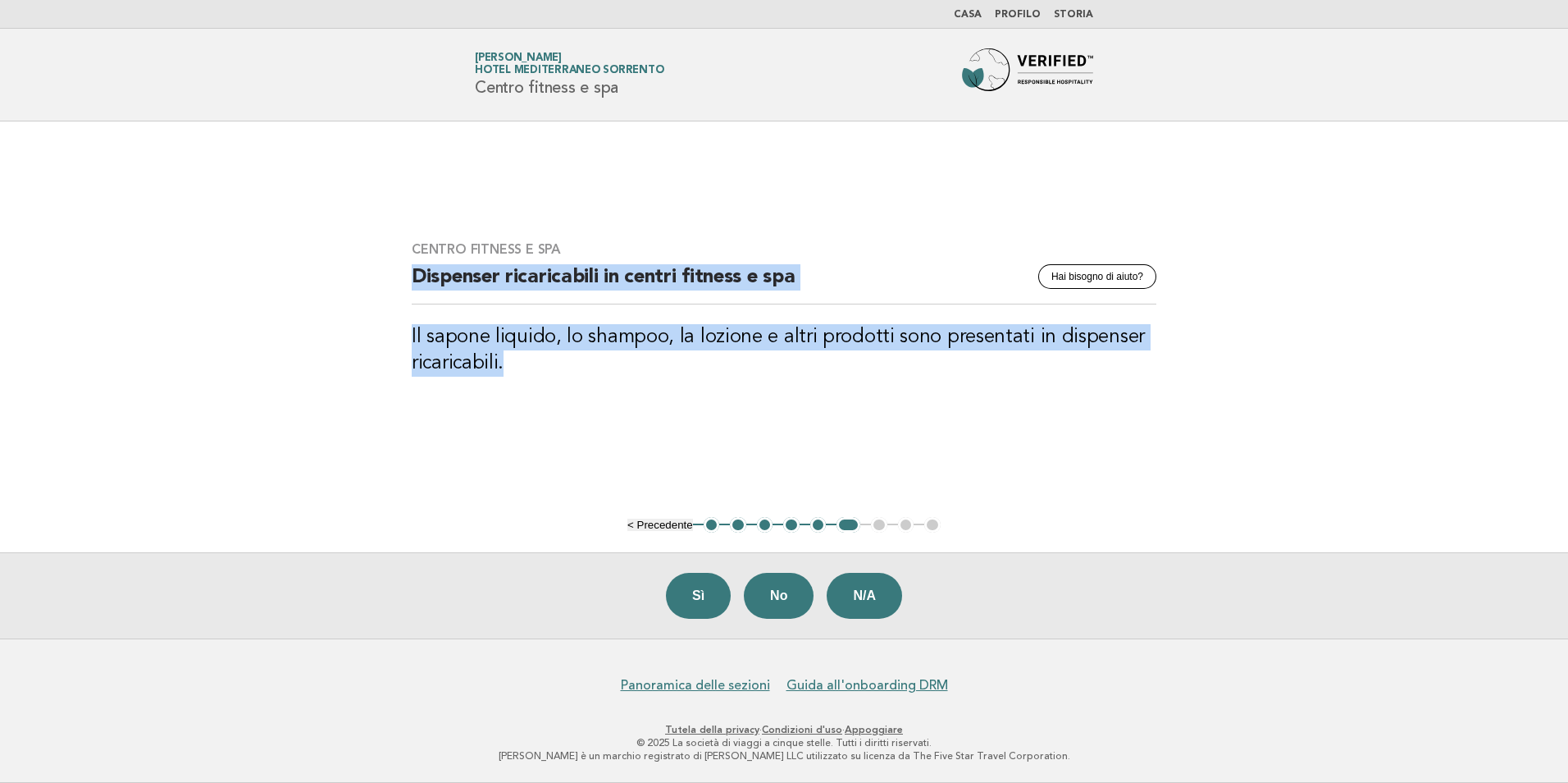
drag, startPoint x: 412, startPoint y: 280, endPoint x: 602, endPoint y: 383, distance: 216.1
click at [602, 383] on div "Centro fitness e spa Hai bisogno di aiuto? Dispenser ricaricabili in centri fit…" at bounding box center [784, 318] width 784 height 194
copy div "Dispenser ricaricabili in centri fitness e spa Il sapone liquido, lo shampoo, l…"
click at [702, 592] on button "Sì" at bounding box center [698, 595] width 64 height 46
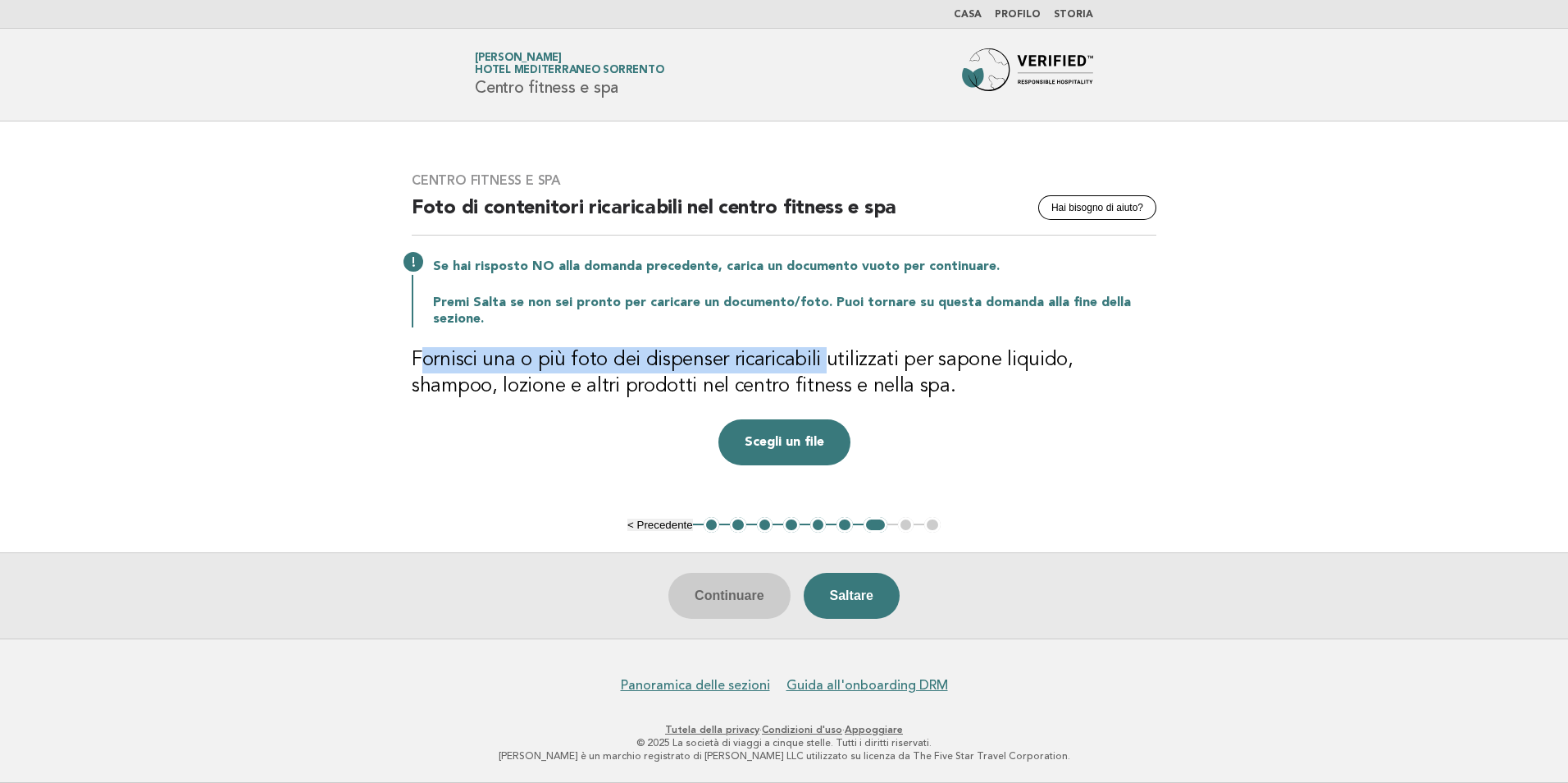
drag, startPoint x: 426, startPoint y: 359, endPoint x: 822, endPoint y: 369, distance: 396.1
click at [822, 369] on h3 "Fornisci una o più foto dei dispenser ricaricabili utilizzati per sapone liquid…" at bounding box center [784, 373] width 745 height 53
drag, startPoint x: 822, startPoint y: 369, endPoint x: 301, endPoint y: 380, distance: 521.1
click at [532, 354] on h3 "Fornisci una o più foto dei dispenser ricaricabili utilizzati per sapone liquid…" at bounding box center [784, 373] width 745 height 53
click at [372, 375] on main "Centro fitness e spa Hai bisogno di aiuto? Foto di contenitori ricaricabili nel…" at bounding box center [784, 380] width 1568 height 517
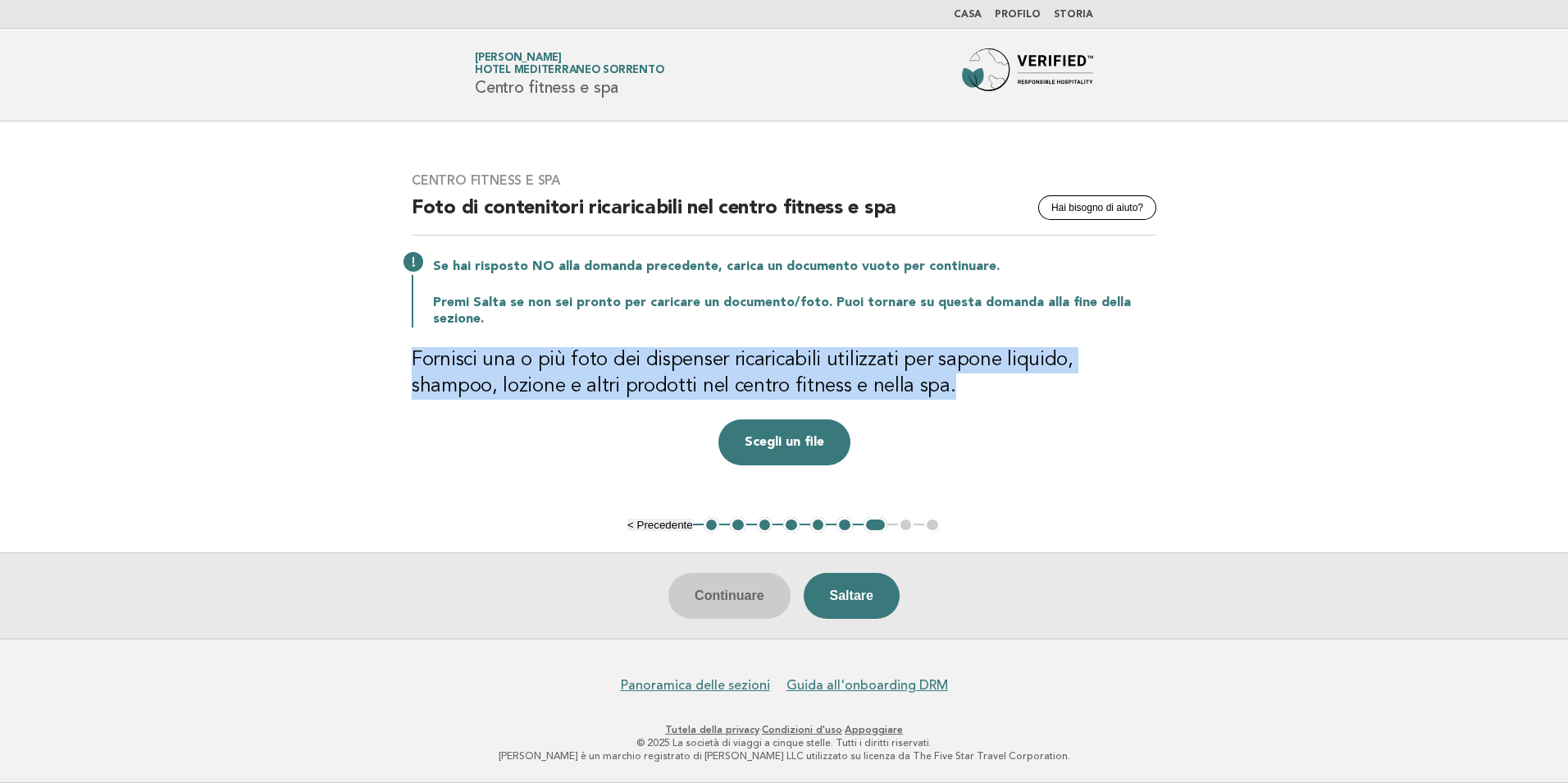
drag, startPoint x: 408, startPoint y: 357, endPoint x: 876, endPoint y: 400, distance: 470.0
click at [876, 400] on div "Centro fitness e spa Hai bisogno di aiuto? Foto di contenitori ricaricabili nel…" at bounding box center [784, 318] width 784 height 333
copy h3 "Fornisci una o più foto dei dispenser ricaricabili utilizzati per sapone liquid…"
click at [863, 599] on button "Saltare" at bounding box center [851, 595] width 96 height 46
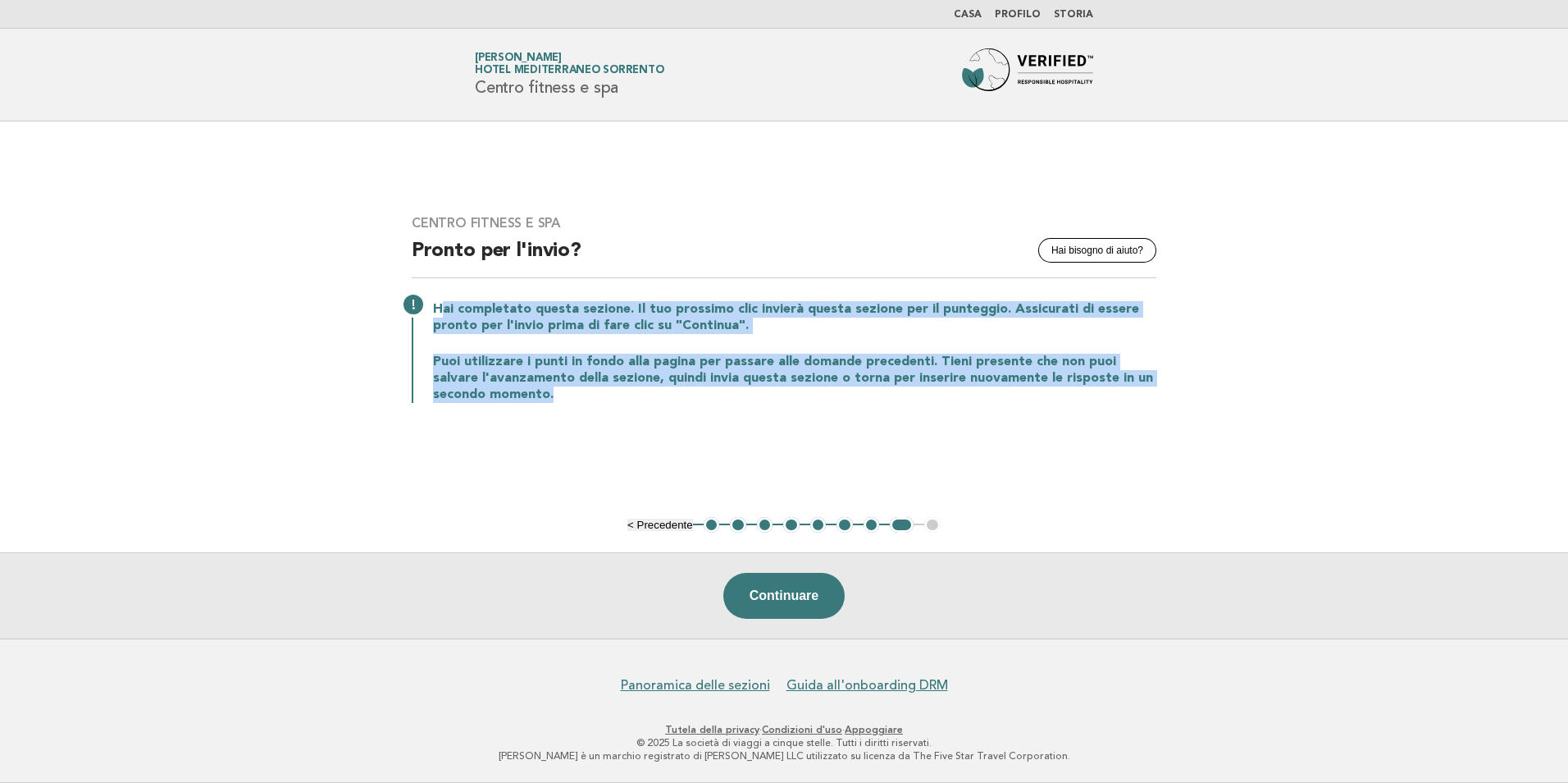
drag, startPoint x: 445, startPoint y: 312, endPoint x: 653, endPoint y: 398, distance: 225.1
click at [653, 398] on div "Hai completato questa sezione. Il tuo prossimo clic invierà questa sezione per …" at bounding box center [784, 350] width 745 height 105
drag, startPoint x: 653, startPoint y: 398, endPoint x: 617, endPoint y: 411, distance: 38.3
click at [653, 398] on p "Puoi utilizzare i punti in fondo alla pagina per passare alle domande precedent…" at bounding box center [795, 378] width 724 height 49
drag, startPoint x: 529, startPoint y: 405, endPoint x: 432, endPoint y: 307, distance: 137.9
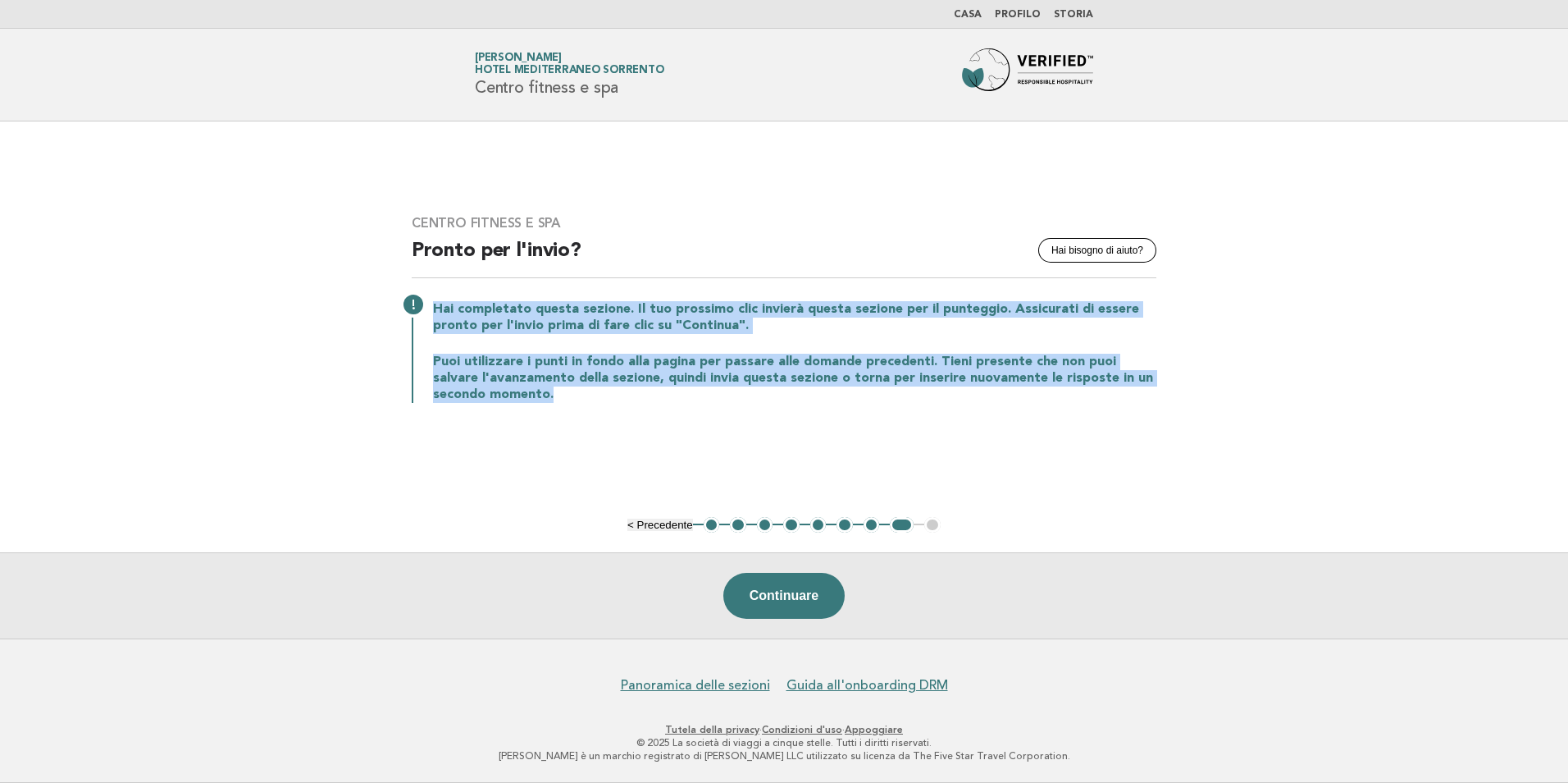
click at [432, 307] on div "Centro fitness e spa Hai bisogno di aiuto? Pronto per l'invio? Hai completato q…" at bounding box center [784, 318] width 784 height 247
copy div "Hai completato questa sezione. Il tuo prossimo clic invierà questa sezione per …"
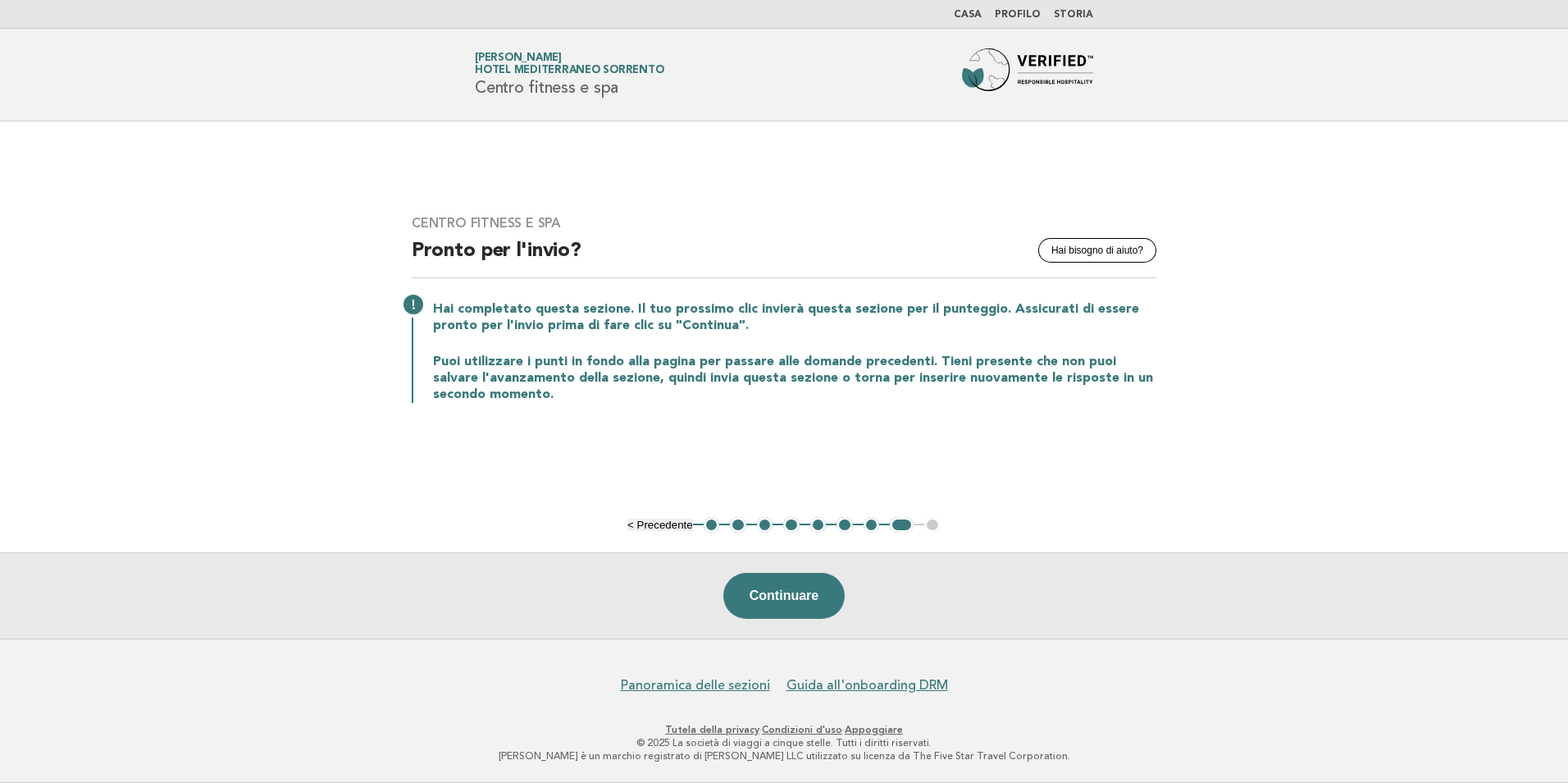
click at [1196, 499] on main "Centro fitness e spa Hai bisogno di aiuto? Pronto per l'invio? Hai completato q…" at bounding box center [784, 380] width 1568 height 517
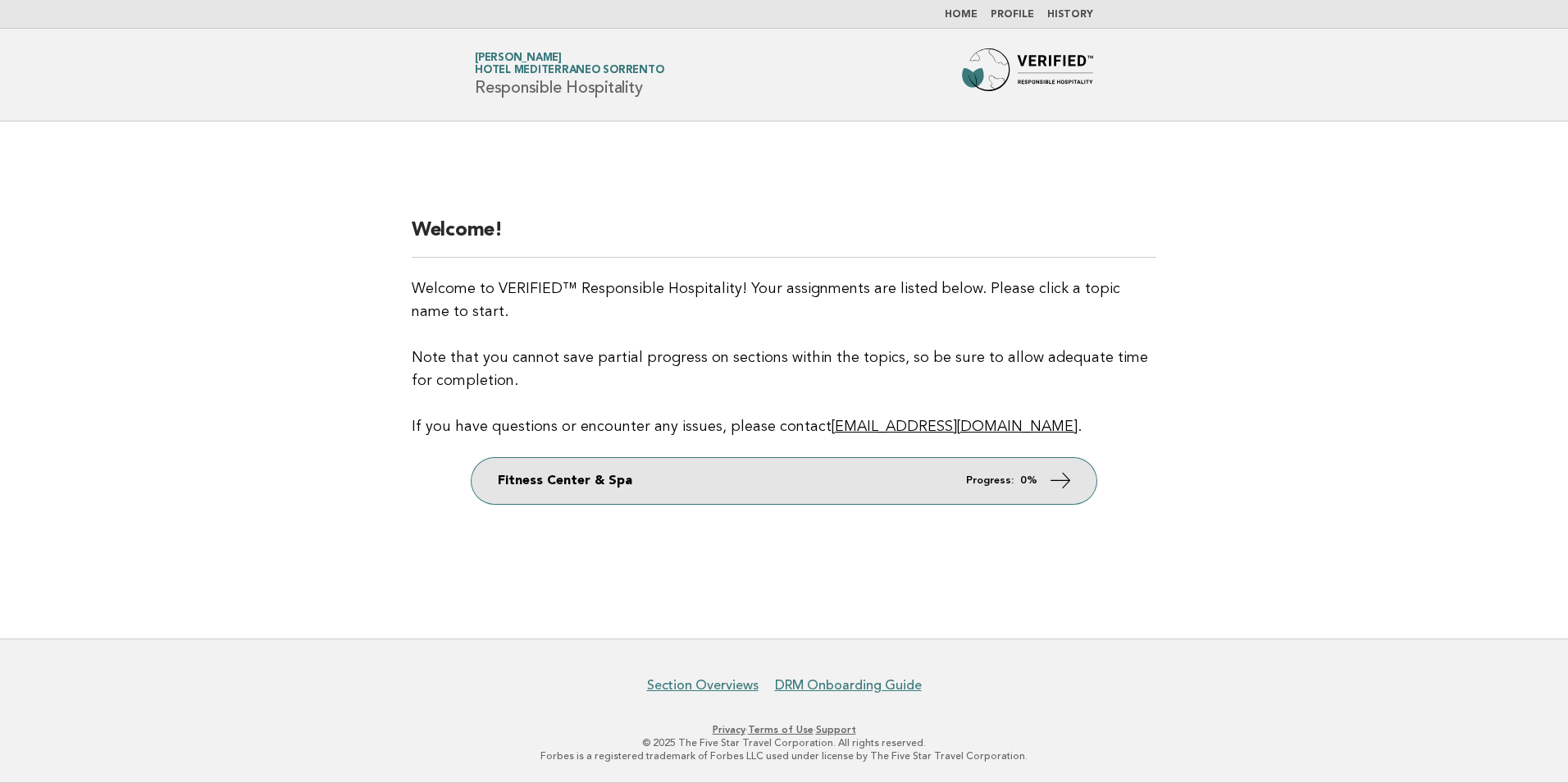
click at [1073, 478] on link "Fitness Center & Spa Progress: 0%" at bounding box center [784, 480] width 625 height 46
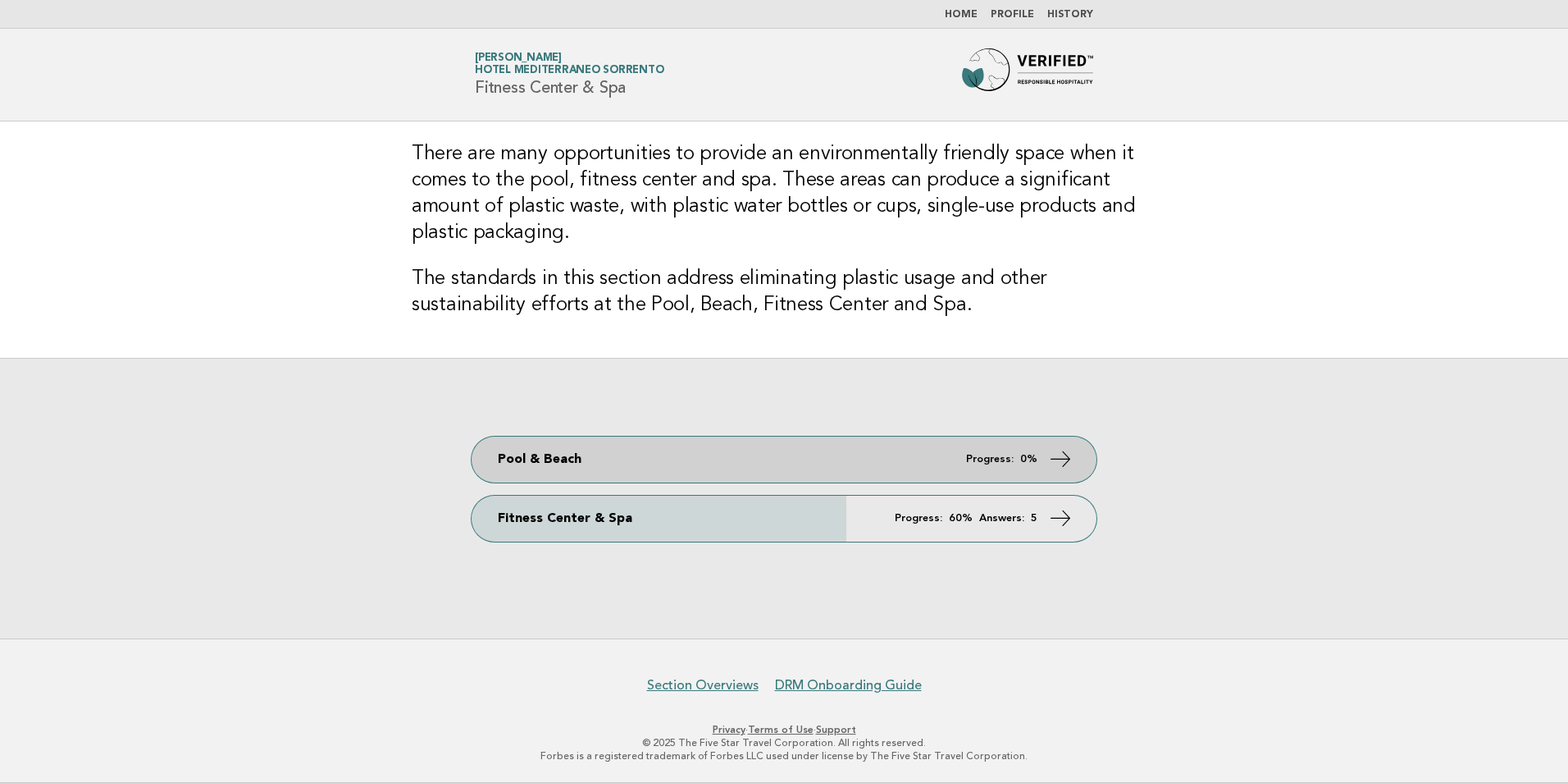
click at [996, 467] on link "Pool & Beach Progress: 0%" at bounding box center [784, 459] width 625 height 46
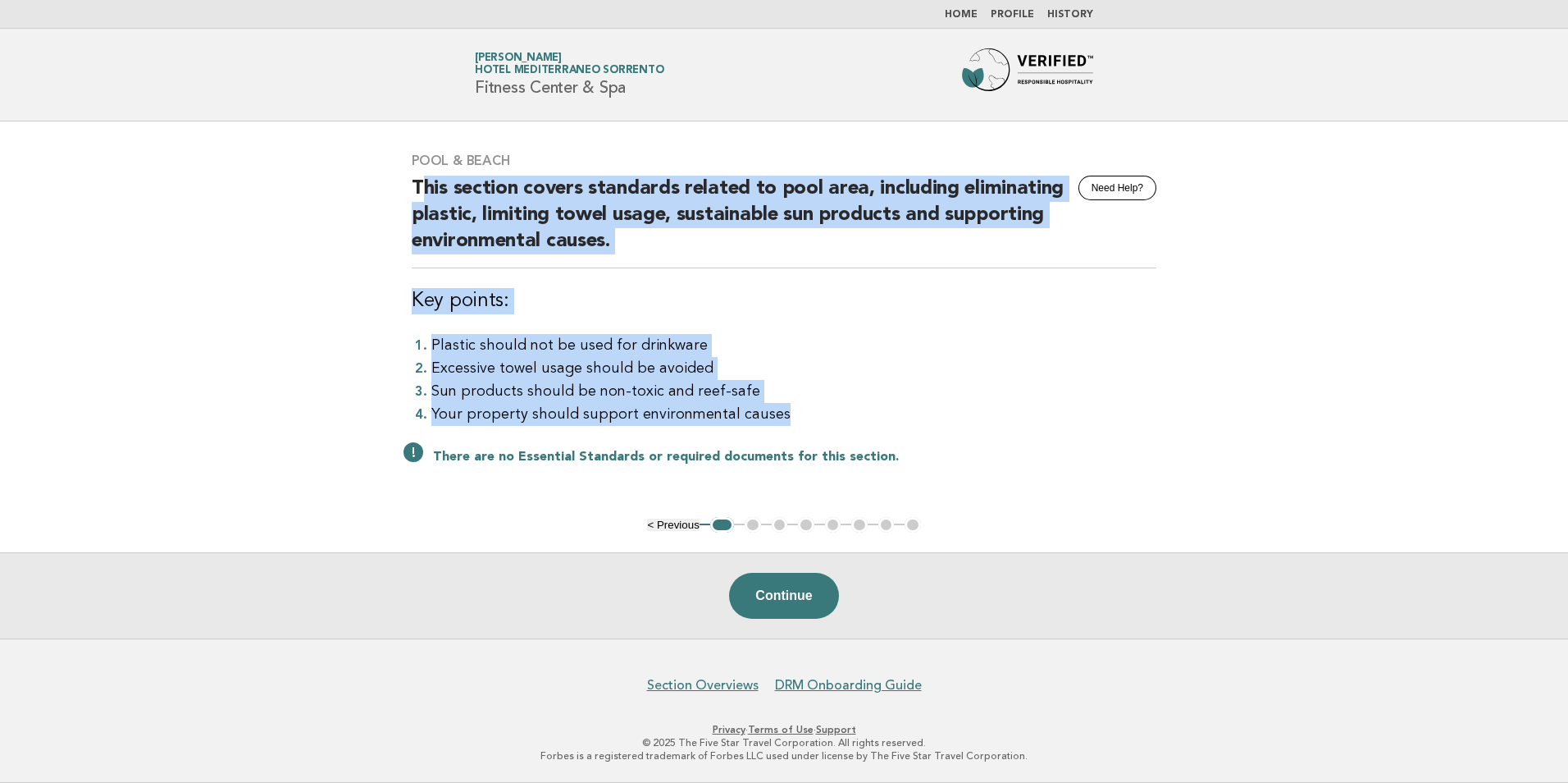
drag, startPoint x: 420, startPoint y: 193, endPoint x: 835, endPoint y: 408, distance: 467.4
click at [835, 408] on div "Pool & Beach Need Help? This section covers standards related to pool area, inc…" at bounding box center [784, 318] width 784 height 372
copy div "his section covers standards related to pool area, including eliminating plasti…"
click at [800, 585] on button "Continue" at bounding box center [784, 595] width 109 height 46
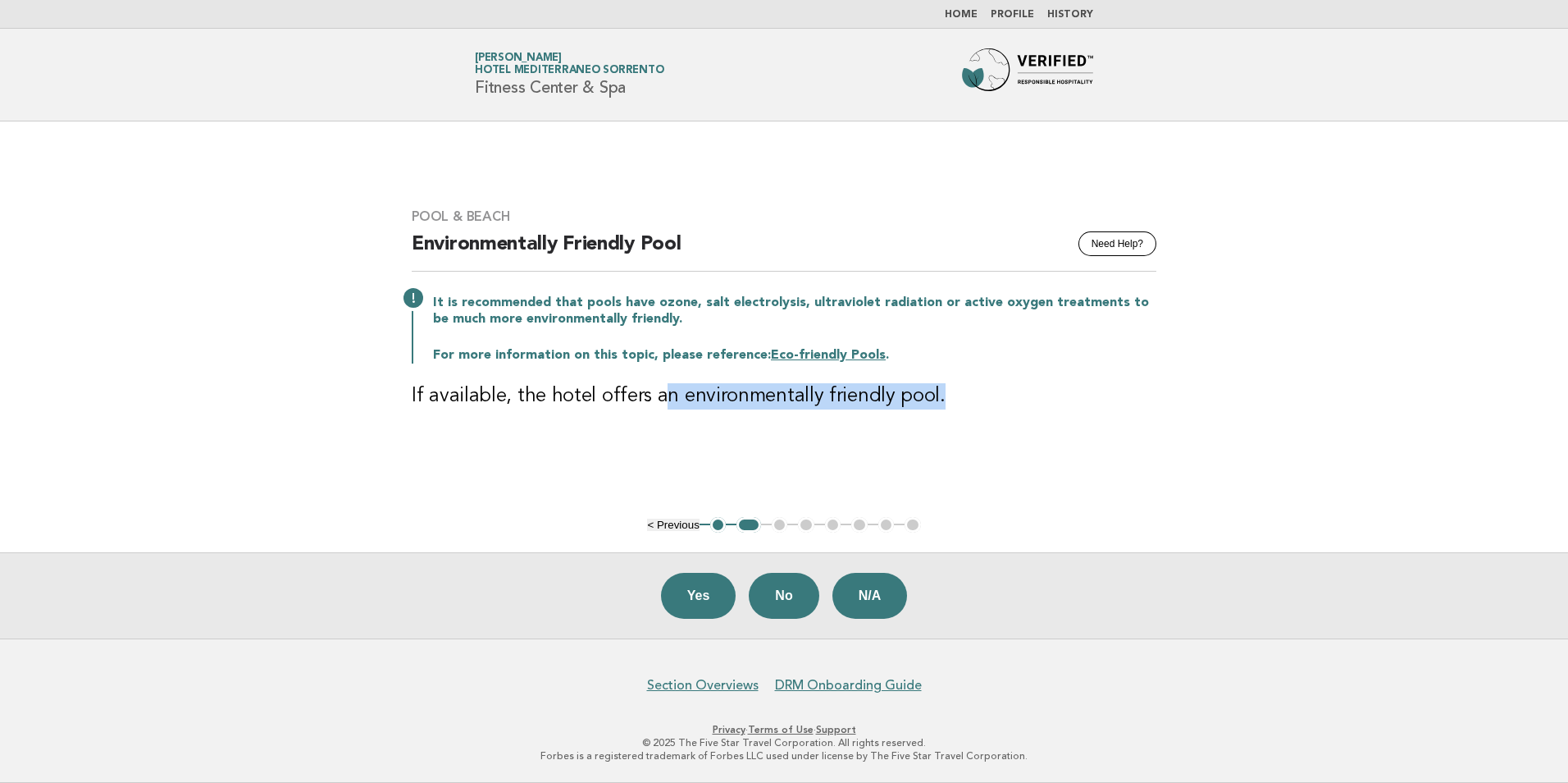
drag, startPoint x: 655, startPoint y: 401, endPoint x: 996, endPoint y: 397, distance: 341.0
click at [996, 397] on h3 "If available, the hotel offers an environmentally friendly pool." at bounding box center [784, 396] width 745 height 26
drag, startPoint x: 996, startPoint y: 397, endPoint x: 995, endPoint y: 411, distance: 14.0
click at [1088, 390] on h3 "If available, the hotel offers an environmentally friendly pool." at bounding box center [784, 396] width 745 height 26
drag, startPoint x: 695, startPoint y: 302, endPoint x: 808, endPoint y: 302, distance: 113.0
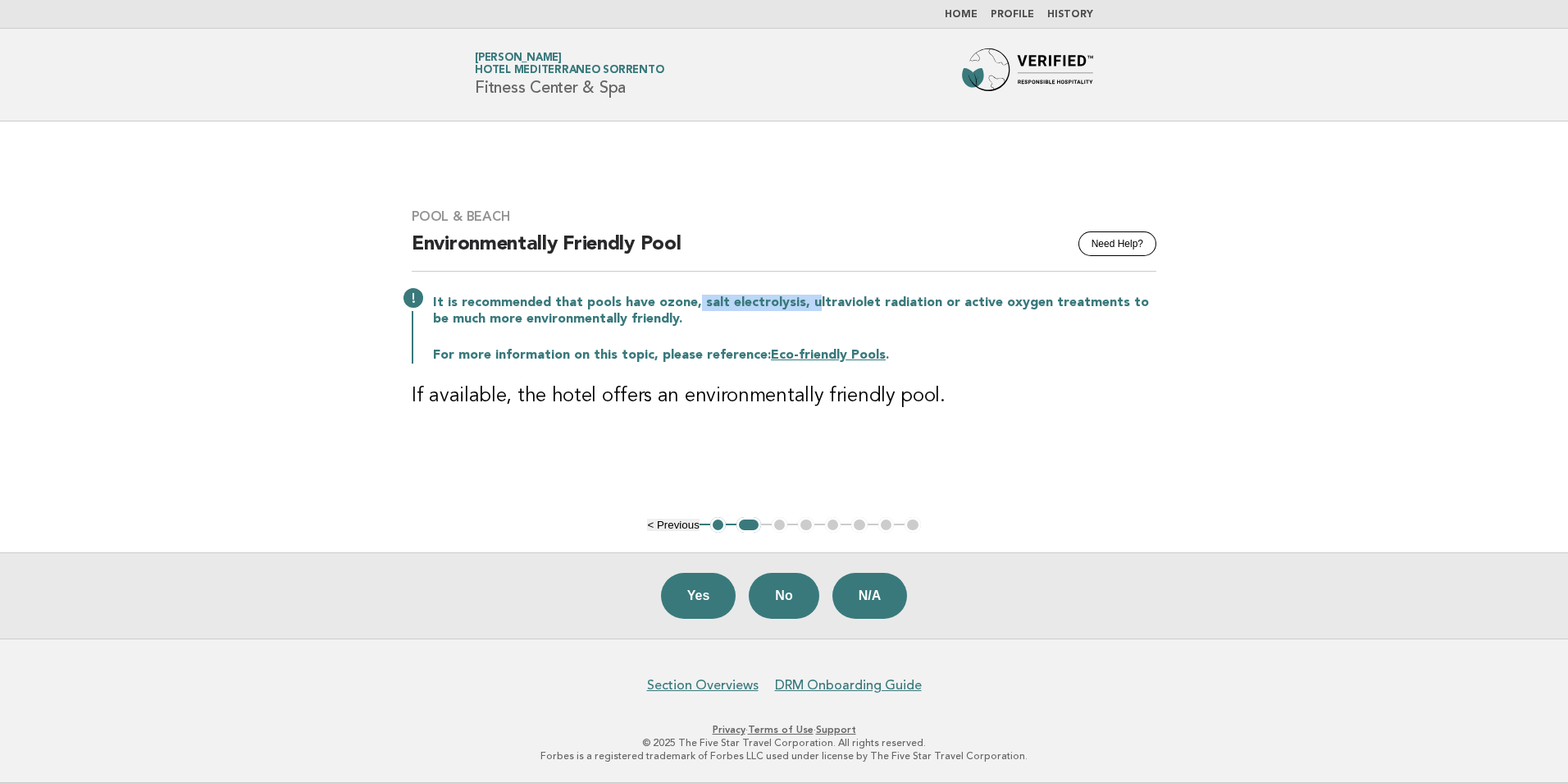
click at [808, 302] on p "It is recommended that pools have ozone, salt electrolysis, ultraviolet radiati…" at bounding box center [795, 311] width 724 height 33
drag, startPoint x: 808, startPoint y: 302, endPoint x: 769, endPoint y: 309, distance: 39.6
click at [756, 307] on p "It is recommended that pools have ozone, salt electrolysis, ultraviolet radiati…" at bounding box center [795, 311] width 724 height 33
drag, startPoint x: 836, startPoint y: 300, endPoint x: 1153, endPoint y: 311, distance: 317.2
click at [1153, 311] on p "It is recommended that pools have ozone, salt electrolysis, ultraviolet radiati…" at bounding box center [795, 311] width 724 height 33
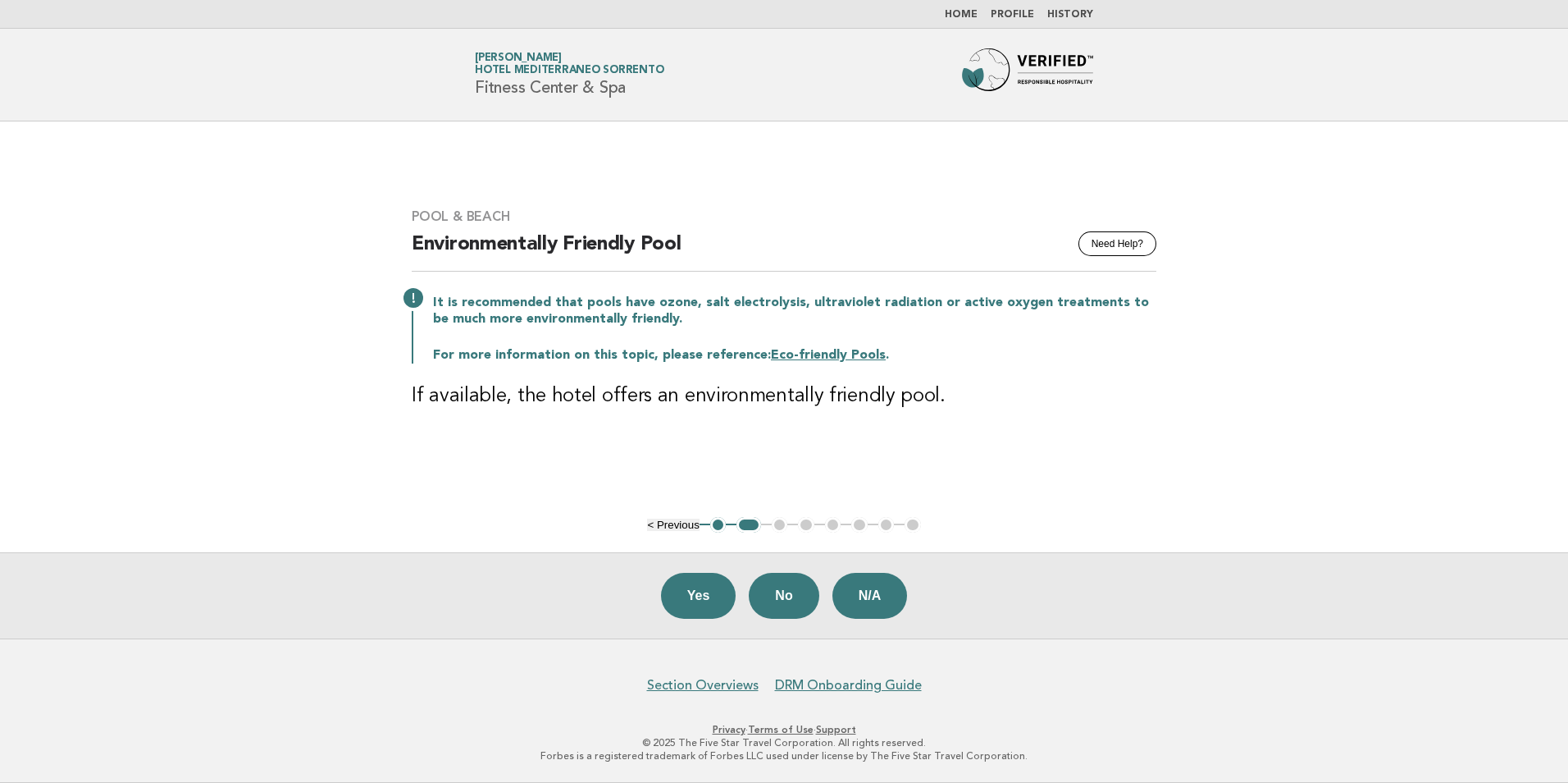
click at [737, 336] on div "It is recommended that pools have ozone, salt electrolysis, ultraviolet radiati…" at bounding box center [784, 328] width 745 height 72
click at [761, 594] on button "No" at bounding box center [784, 595] width 70 height 46
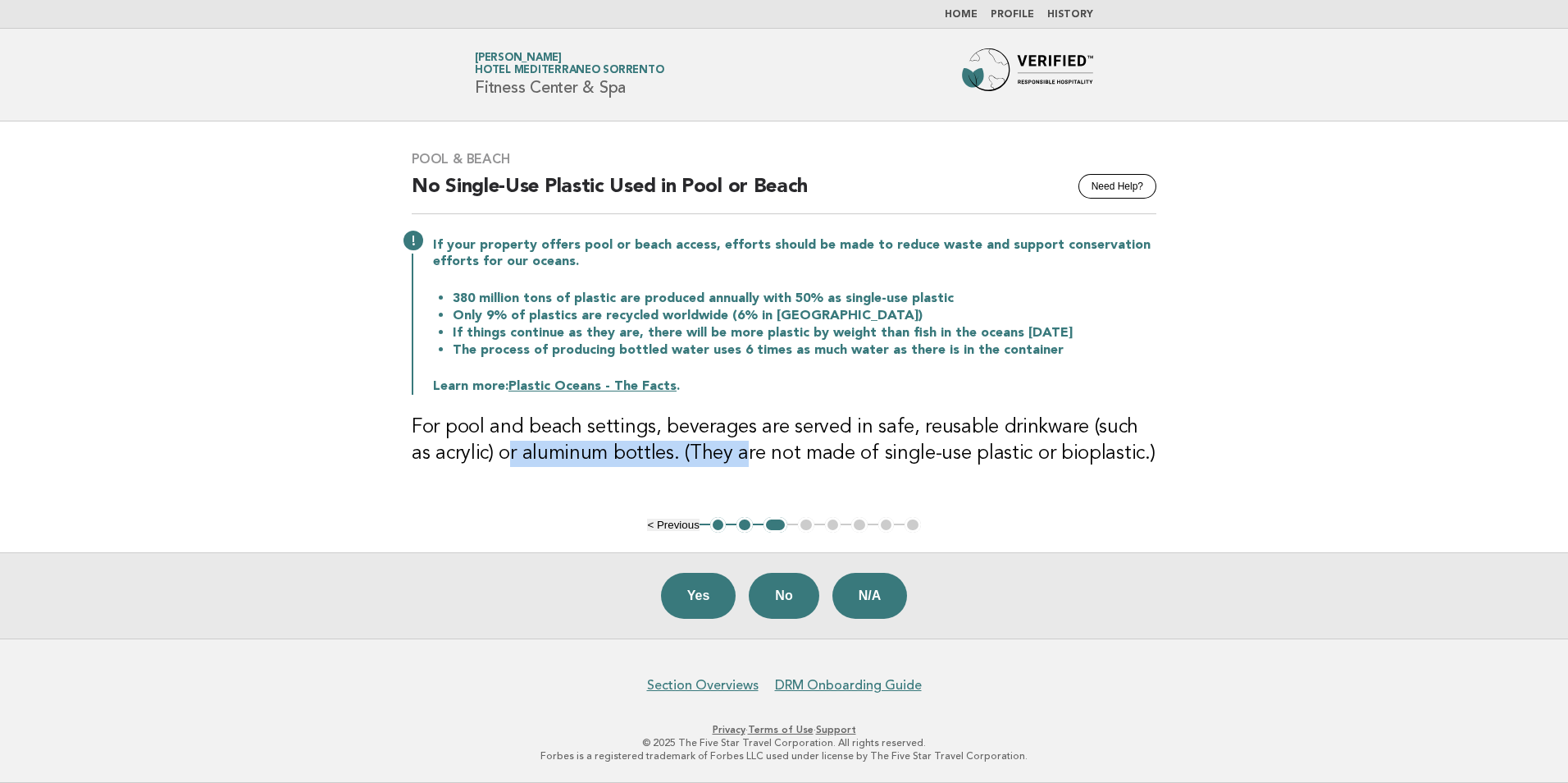
drag, startPoint x: 483, startPoint y: 451, endPoint x: 719, endPoint y: 453, distance: 236.0
click at [719, 453] on h3 "For pool and beach settings, beverages are served in safe, reusable drinkware (…" at bounding box center [784, 441] width 745 height 53
drag, startPoint x: 719, startPoint y: 453, endPoint x: 764, endPoint y: 452, distance: 45.0
click at [737, 452] on h3 "For pool and beach settings, beverages are served in safe, reusable drinkware (…" at bounding box center [784, 441] width 745 height 53
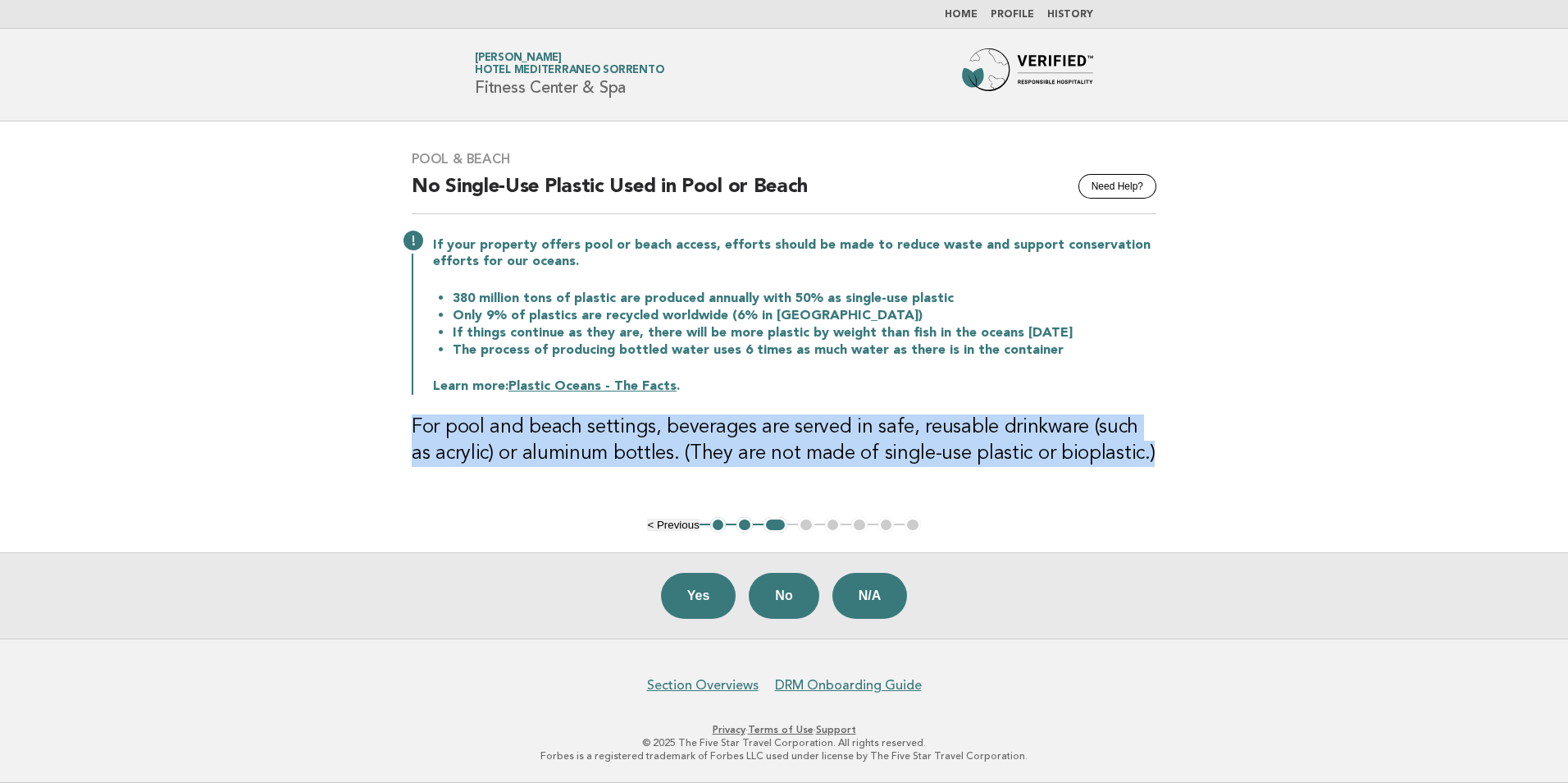
drag, startPoint x: 1118, startPoint y: 454, endPoint x: 375, endPoint y: 409, distance: 744.4
click at [375, 409] on main "Pool & Beach Need Help? No Single-Use Plastic Used in Pool or Beach If your pro…" at bounding box center [784, 380] width 1568 height 517
copy h3 "For pool and beach settings, beverages are served in safe, reusable drinkware (…"
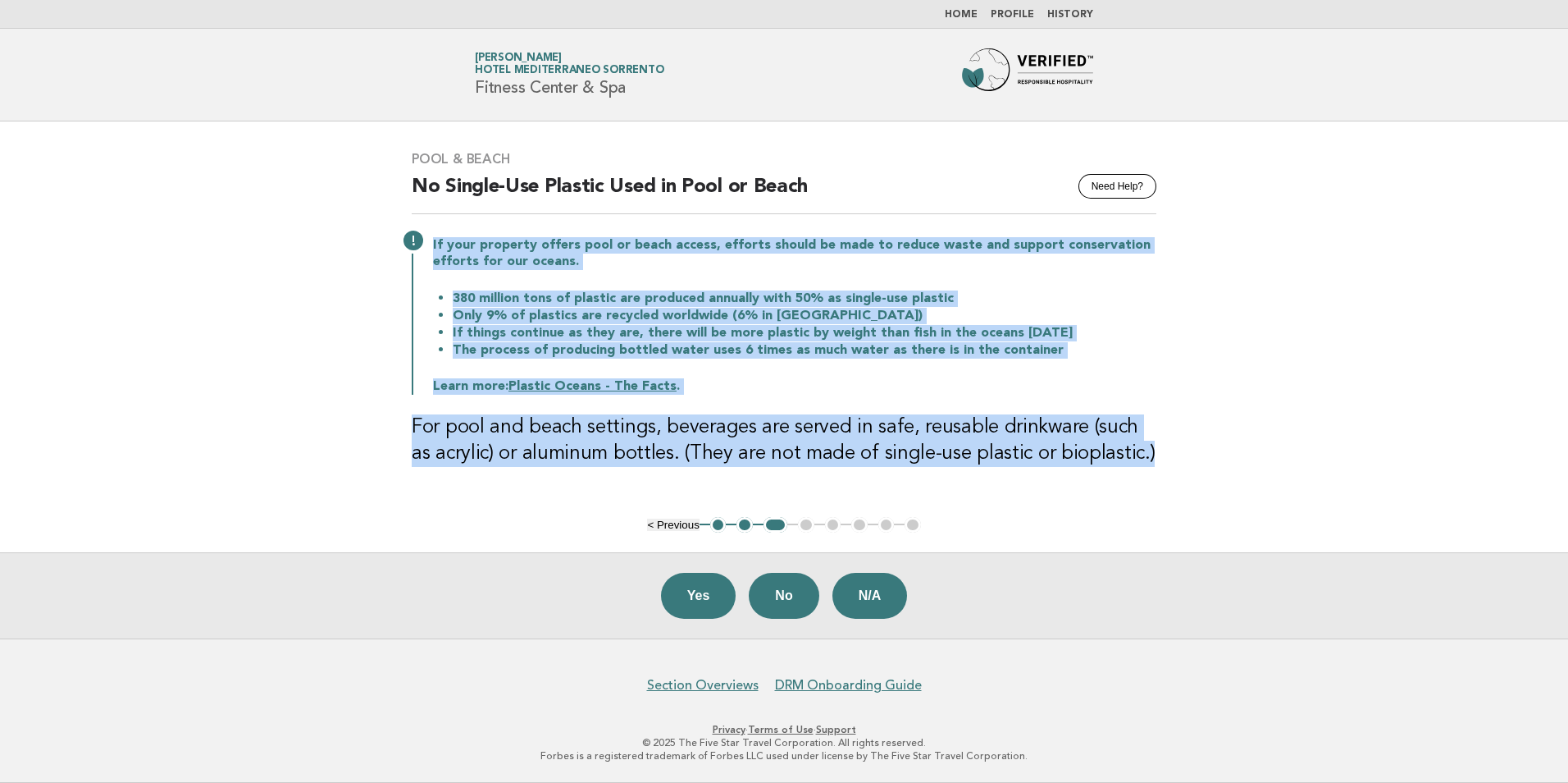
drag, startPoint x: 433, startPoint y: 246, endPoint x: 1155, endPoint y: 489, distance: 761.8
click at [1155, 489] on div "Pool & Beach Need Help? No Single-Use Plastic Used in Pool or Beach If your pro…" at bounding box center [784, 319] width 784 height 374
copy div "If your property offers pool or beach access, efforts should be made to reduce …"
click at [695, 601] on button "Yes" at bounding box center [698, 595] width 75 height 46
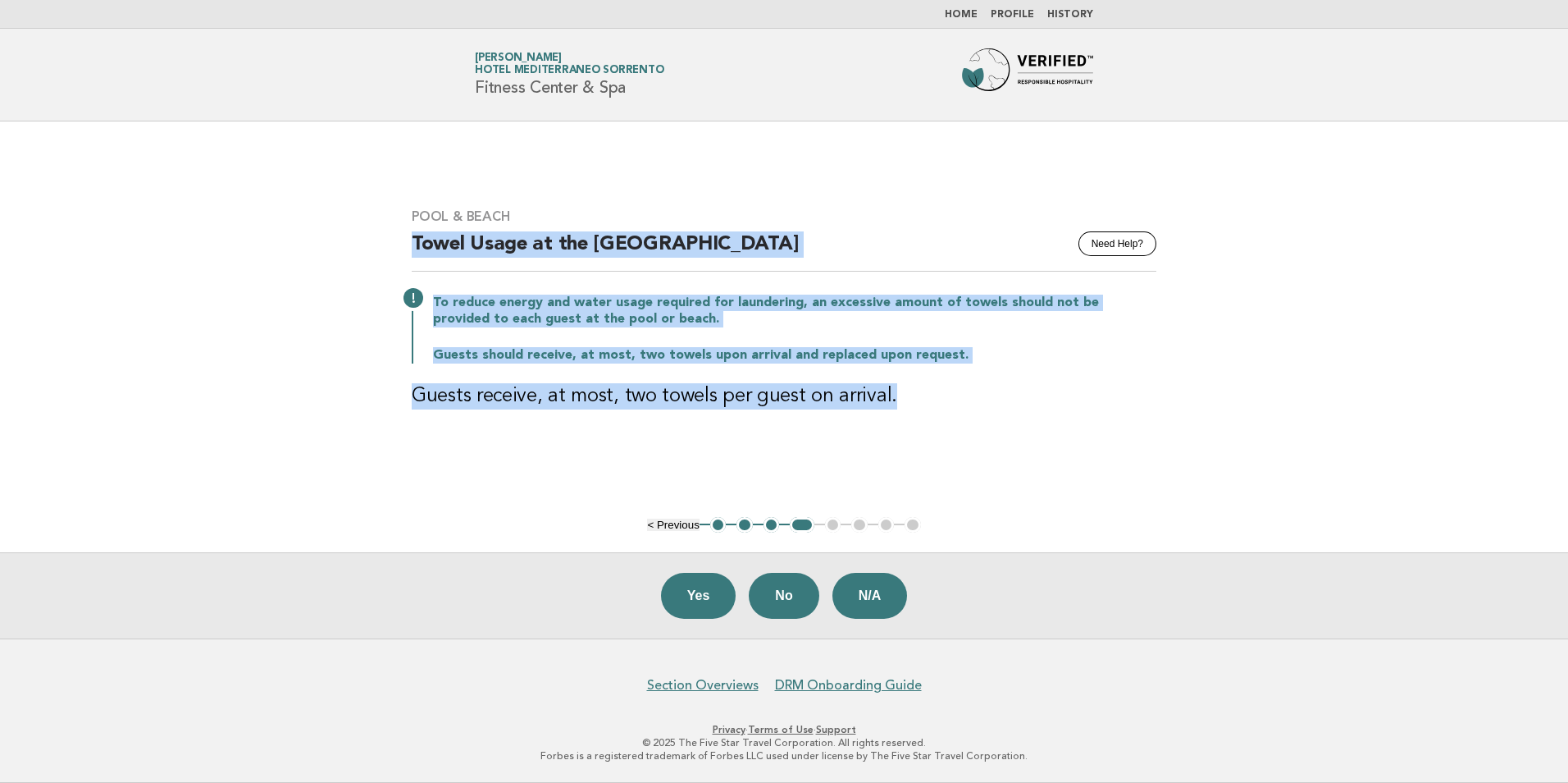
drag, startPoint x: 412, startPoint y: 236, endPoint x: 907, endPoint y: 400, distance: 521.5
click at [907, 400] on div "Pool & Beach Need Help? Towel Usage at the Pool or Beach To reduce energy and w…" at bounding box center [784, 318] width 784 height 260
copy div "Towel Usage at the Pool or Beach To reduce energy and water usage required for …"
click at [703, 596] on button "Yes" at bounding box center [698, 595] width 75 height 46
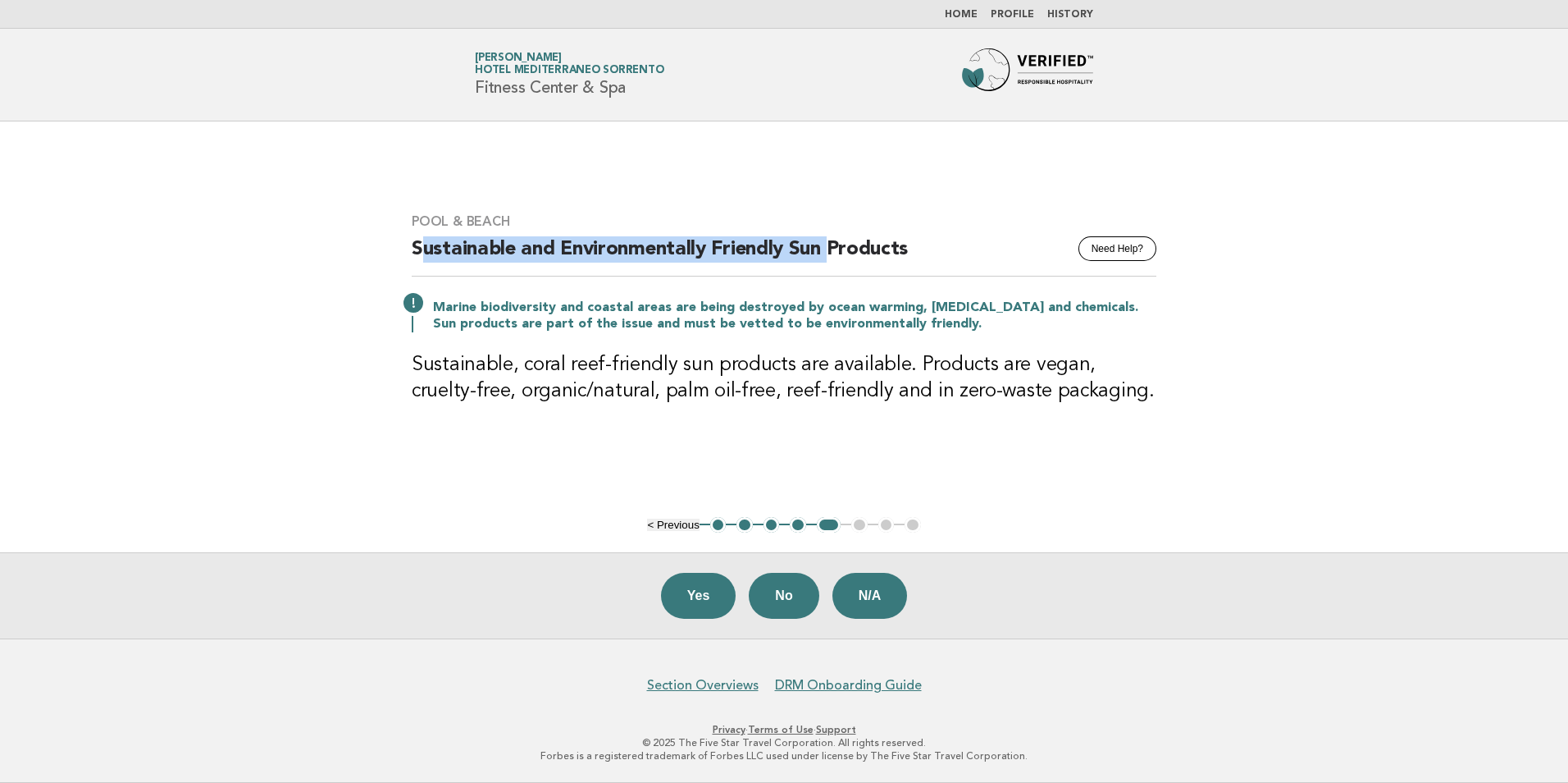
drag, startPoint x: 417, startPoint y: 249, endPoint x: 831, endPoint y: 257, distance: 414.1
click at [831, 257] on h2 "Sustainable and Environmentally Friendly Sun Products" at bounding box center [784, 255] width 745 height 40
drag, startPoint x: 831, startPoint y: 257, endPoint x: 692, endPoint y: 261, distance: 139.1
click at [749, 261] on h2 "Sustainable and Environmentally Friendly Sun Products" at bounding box center [784, 255] width 745 height 40
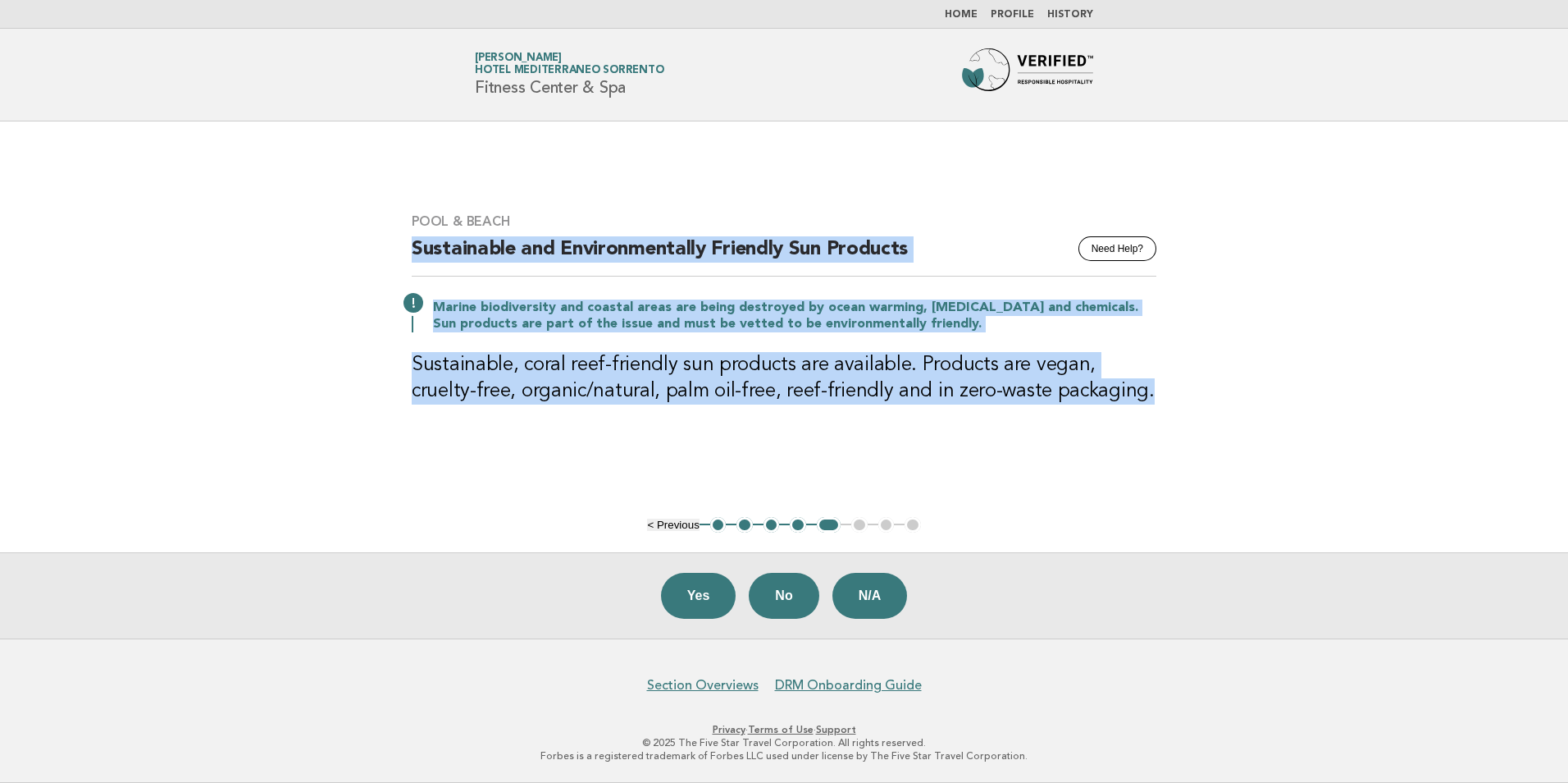
drag, startPoint x: 408, startPoint y: 254, endPoint x: 1087, endPoint y: 417, distance: 698.3
click at [1087, 417] on div "Pool & Beach Need Help? Sustainable and Environmentally Friendly Sun Products M…" at bounding box center [784, 319] width 784 height 251
copy div "Sustainable and Environmentally Friendly Sun Products Marine biodiversity and c…"
click at [679, 583] on button "Yes" at bounding box center [698, 595] width 75 height 46
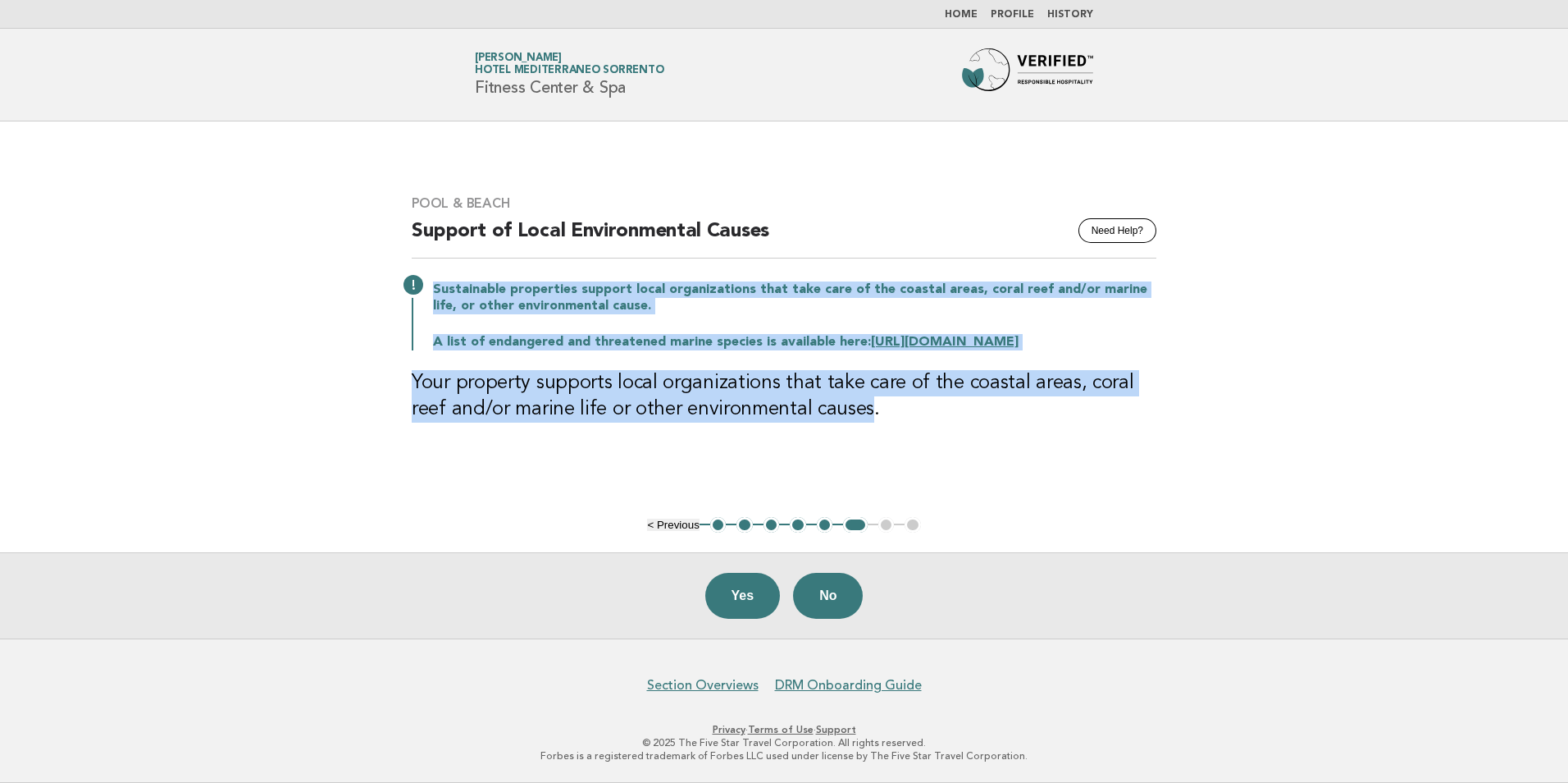
drag, startPoint x: 826, startPoint y: 417, endPoint x: 214, endPoint y: 261, distance: 631.6
click at [214, 261] on main "Pool & Beach Need Help? Support of Local Environmental Causes Sustainable prope…" at bounding box center [784, 380] width 1568 height 517
copy div "Sustainable properties support local organizations that take care of the coasta…"
click at [824, 585] on button "No" at bounding box center [828, 595] width 70 height 46
